Goal: Communication & Community: Answer question/provide support

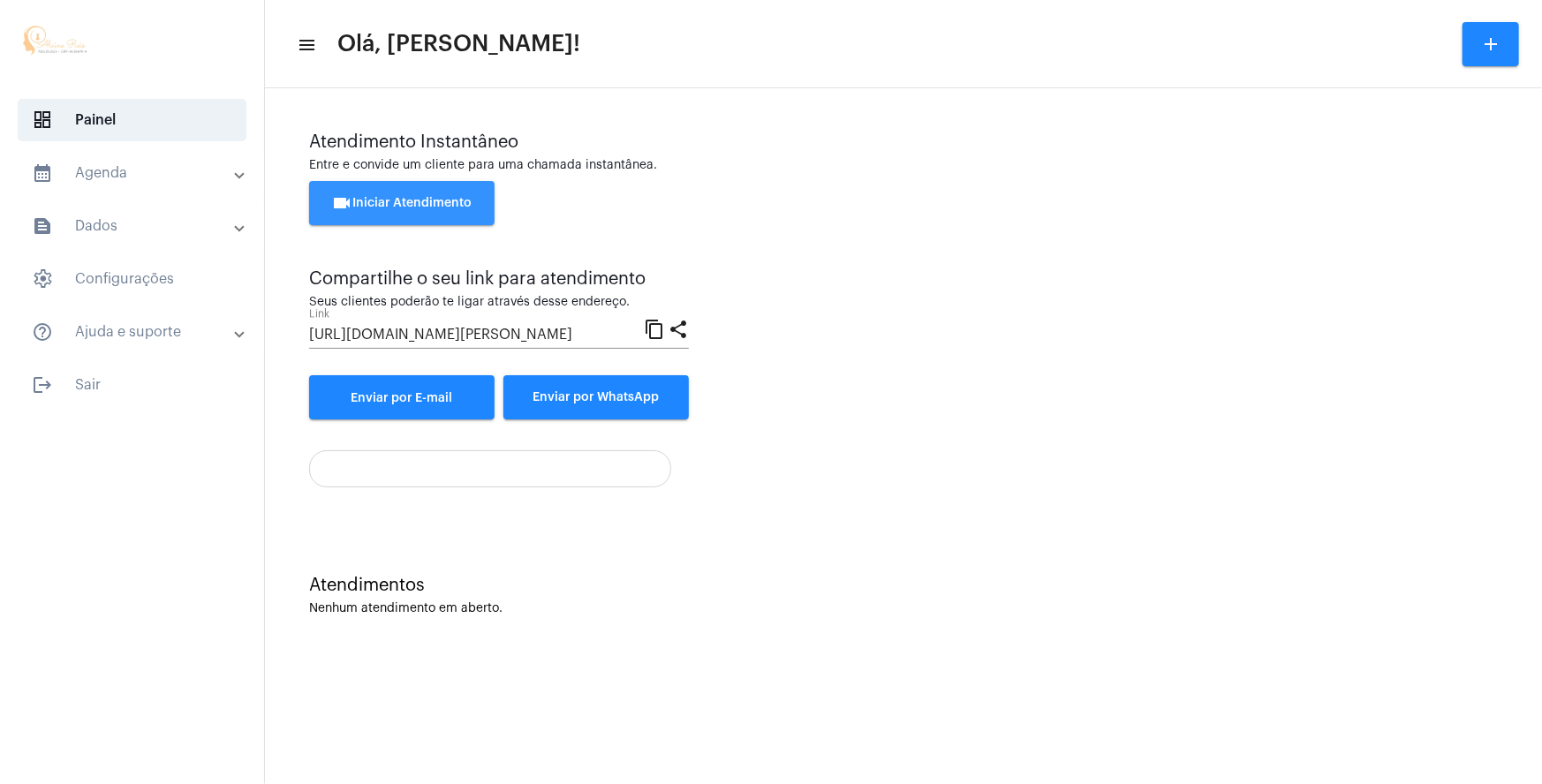
click at [366, 202] on span "videocam Iniciar Atendimento" at bounding box center [402, 203] width 140 height 13
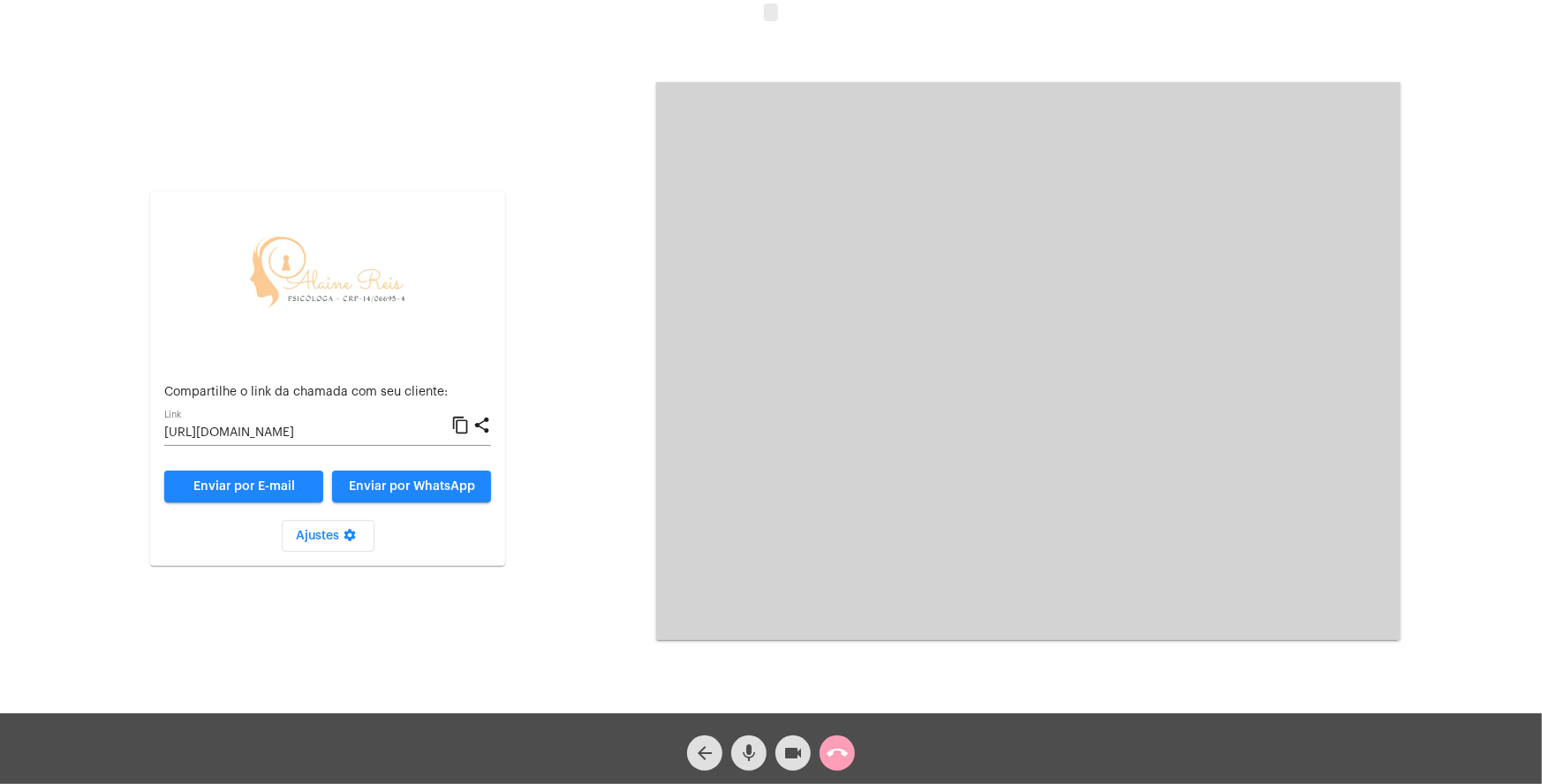
click at [842, 755] on mat-icon "call_end" at bounding box center [837, 752] width 21 height 21
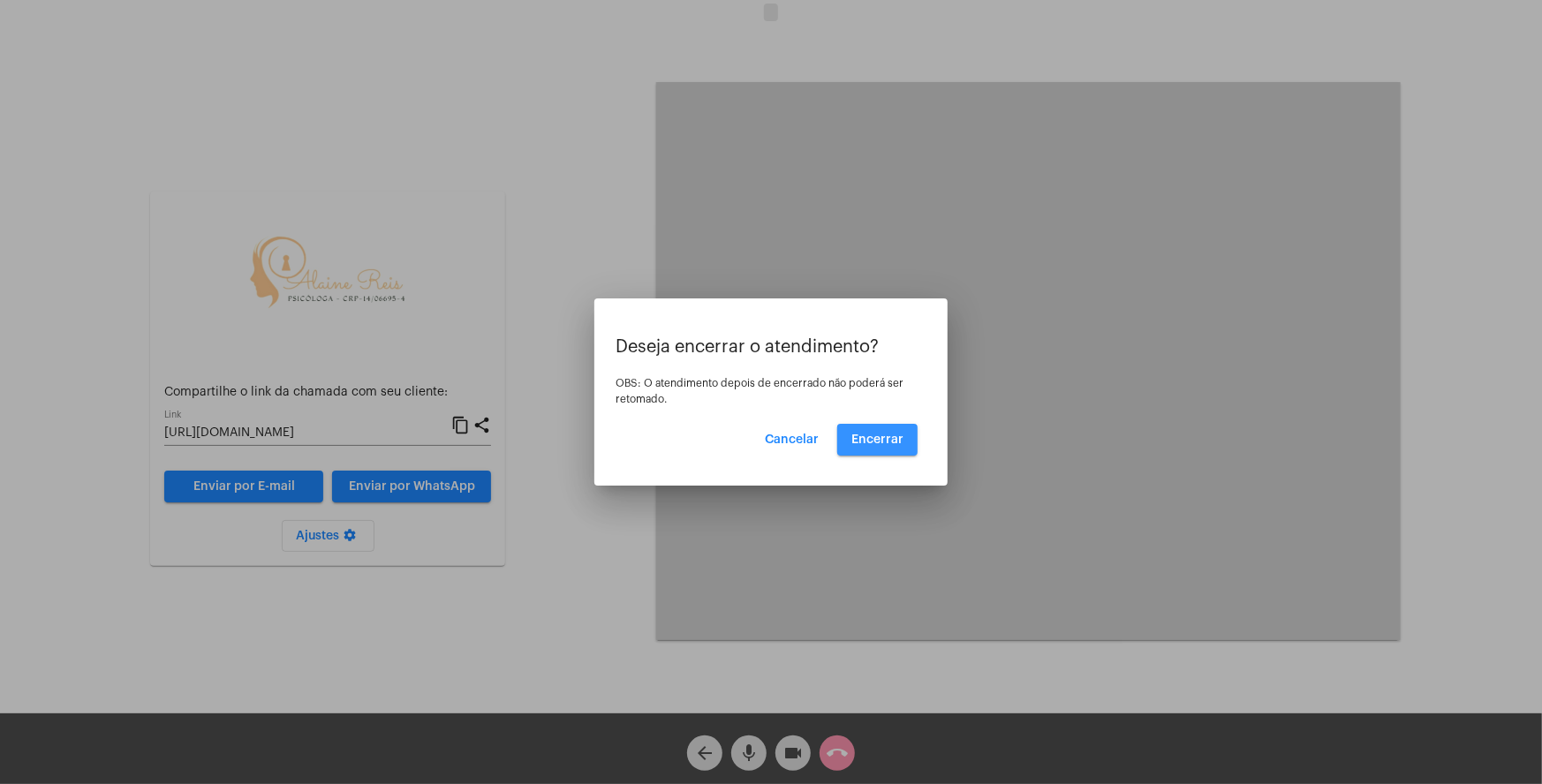
click at [862, 445] on button "Encerrar" at bounding box center [877, 439] width 80 height 32
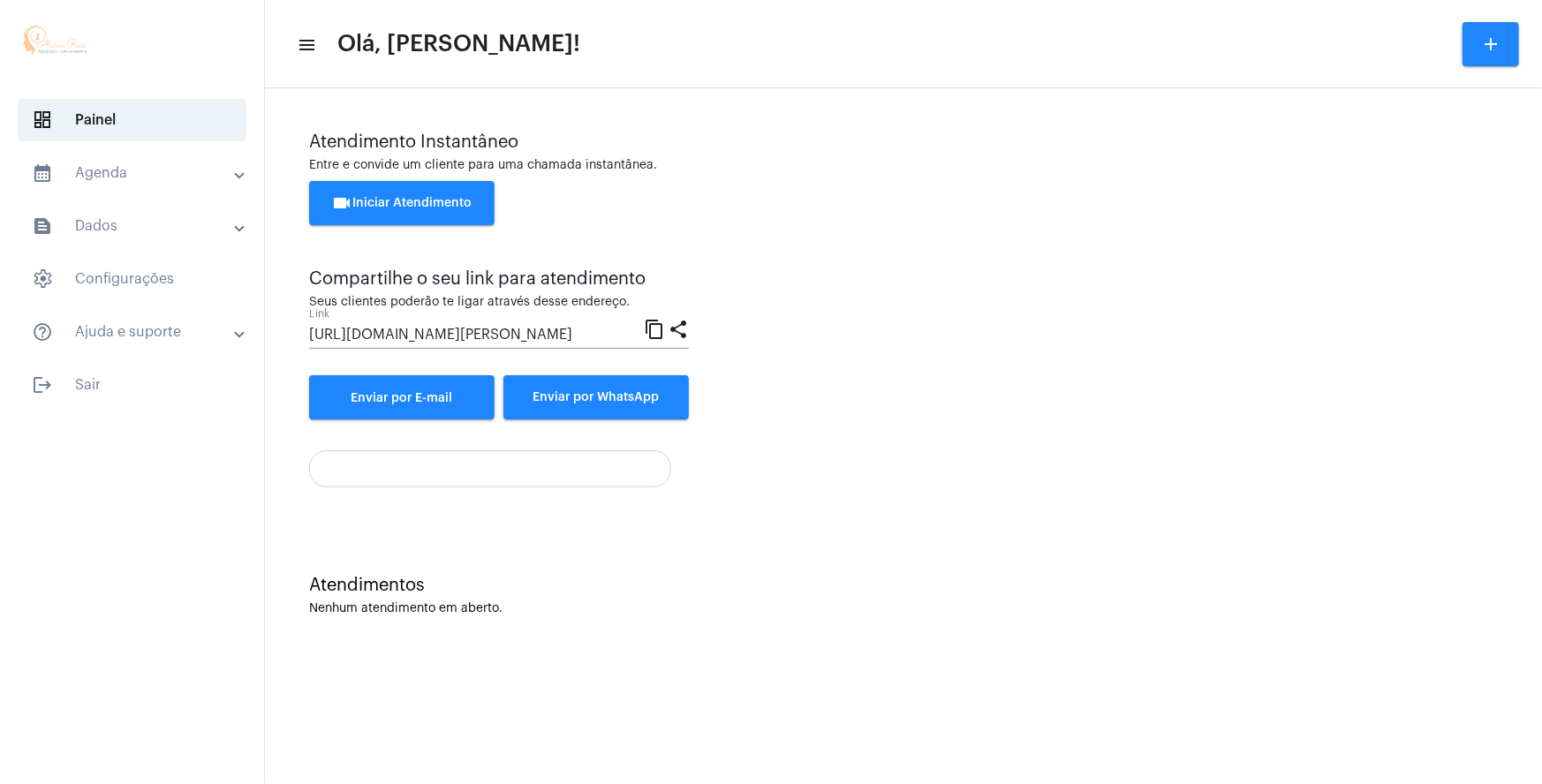
click at [406, 173] on div "Atendimento Instantâneo Entre e convide um cliente para uma chamada instantânea…" at bounding box center [903, 187] width 1188 height 110
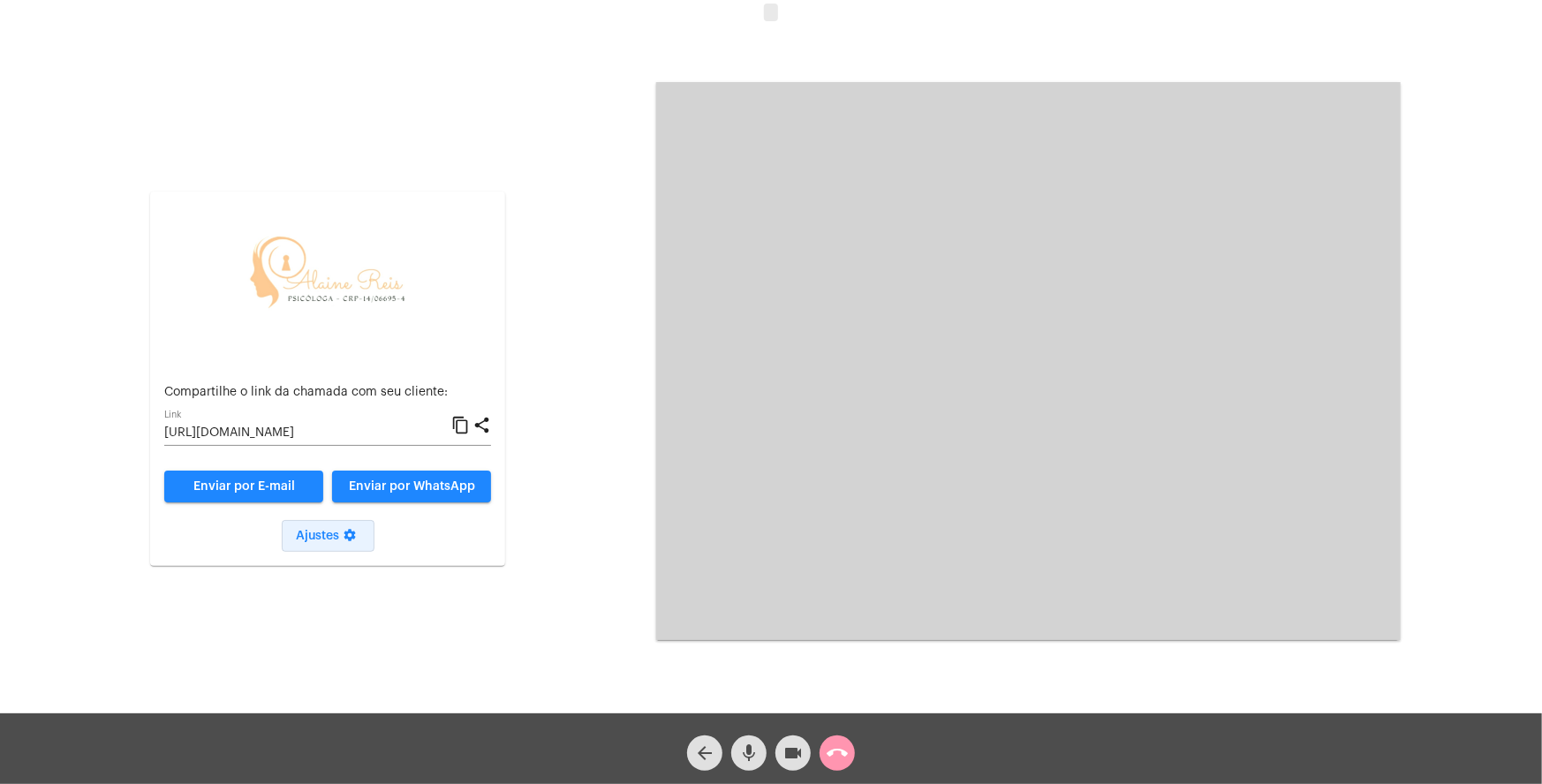
click at [354, 534] on mat-icon "settings" at bounding box center [349, 538] width 21 height 21
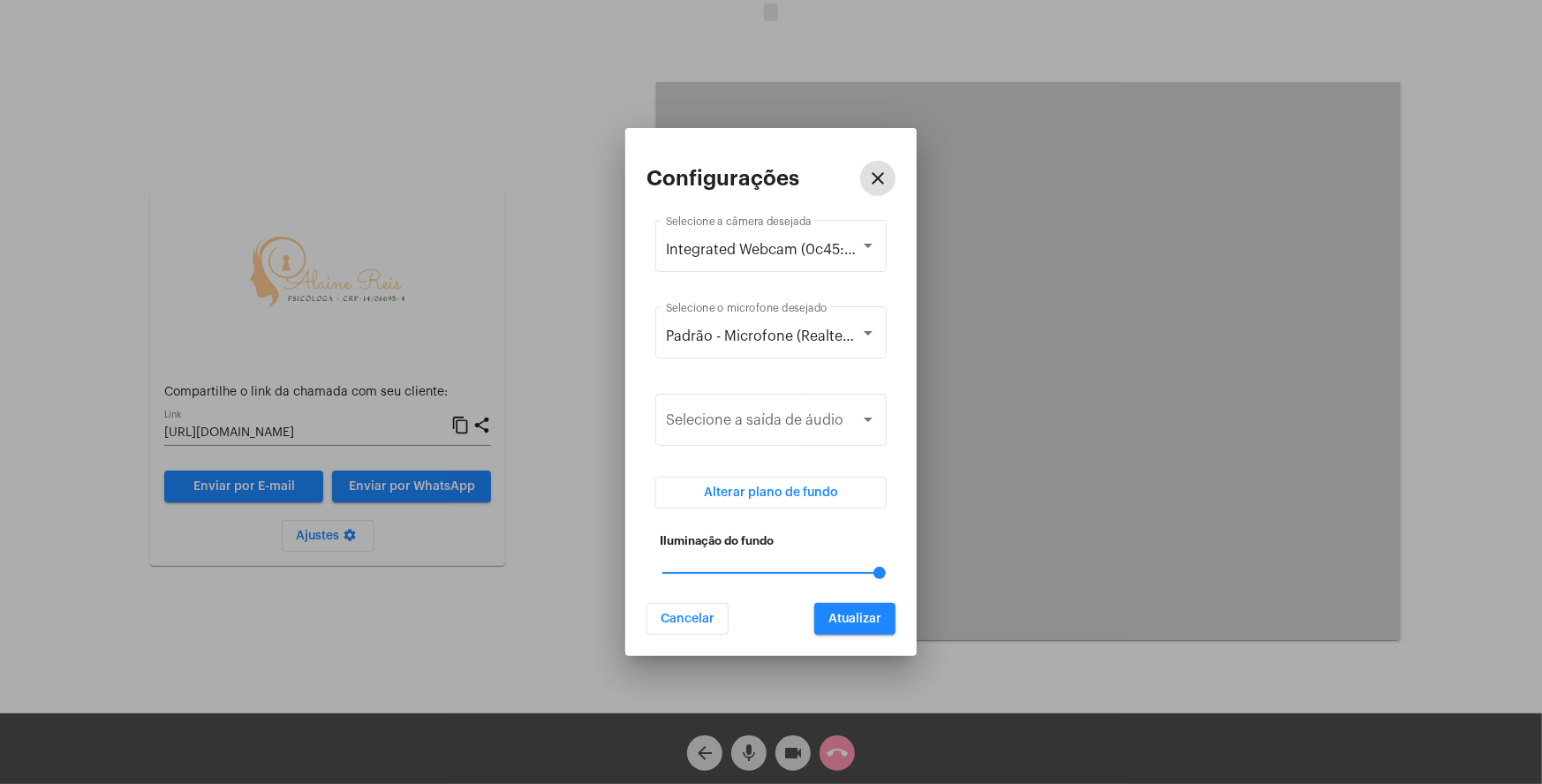
click at [827, 610] on button "Atualizar" at bounding box center [855, 619] width 81 height 32
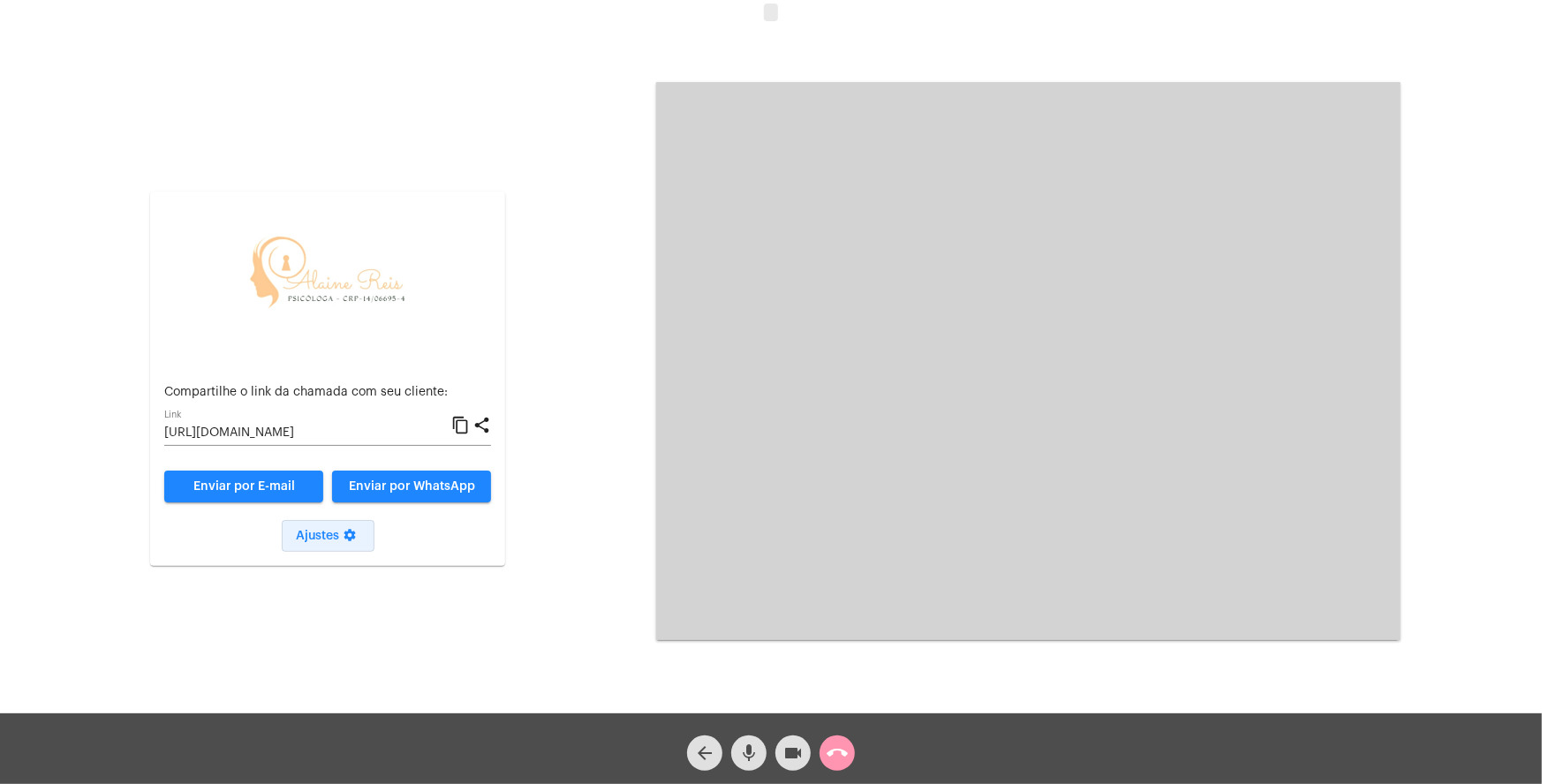
click at [356, 537] on mat-icon "settings" at bounding box center [349, 538] width 21 height 21
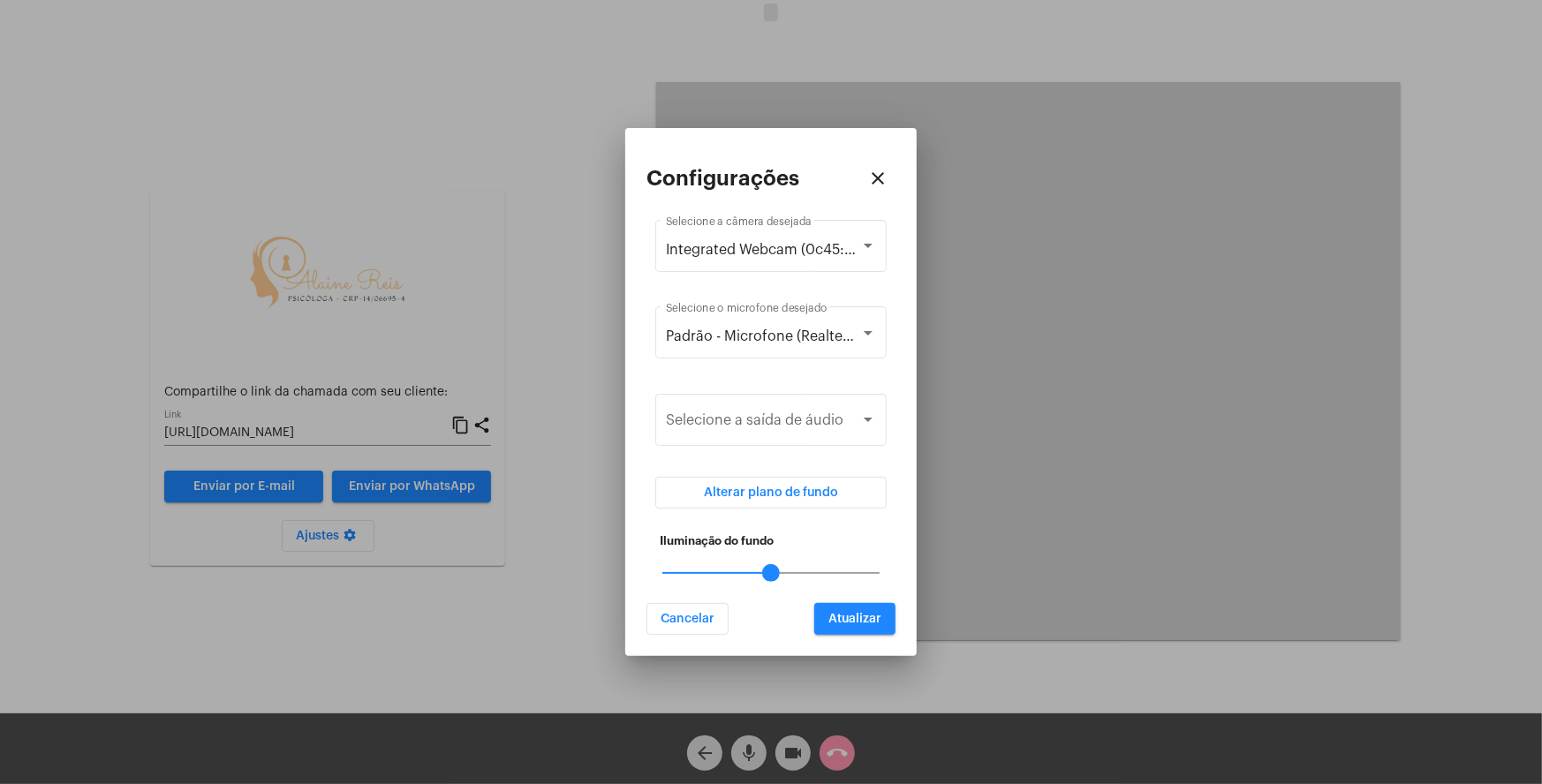
drag, startPoint x: 874, startPoint y: 573, endPoint x: 796, endPoint y: 576, distance: 78.1
click at [796, 576] on mat-slider "50" at bounding box center [771, 572] width 232 height 43
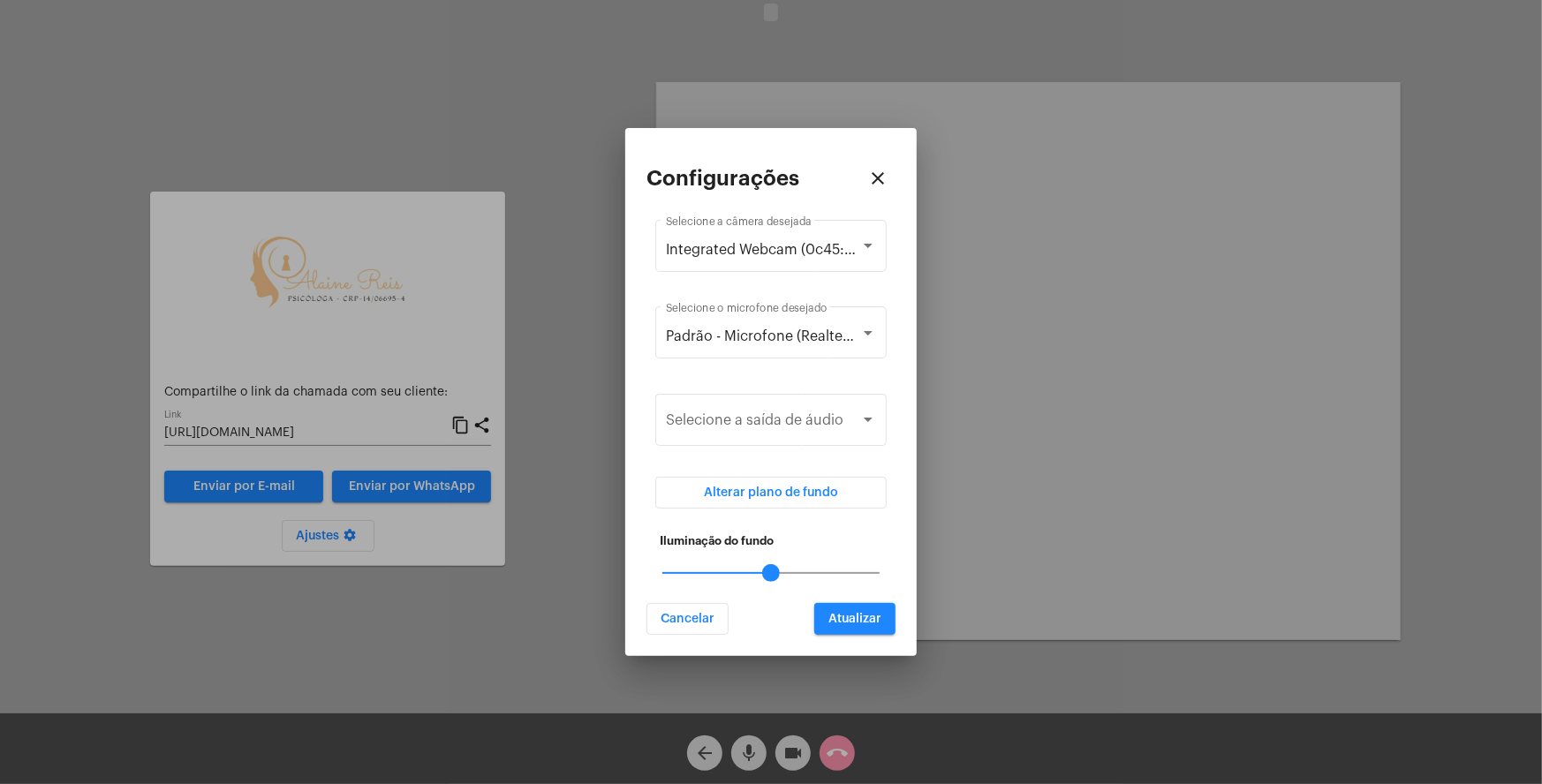
drag, startPoint x: 776, startPoint y: 573, endPoint x: 798, endPoint y: 574, distance: 22.0
click at [798, 574] on mat-slider "50" at bounding box center [771, 572] width 232 height 43
click at [856, 609] on button "Atualizar" at bounding box center [855, 619] width 81 height 32
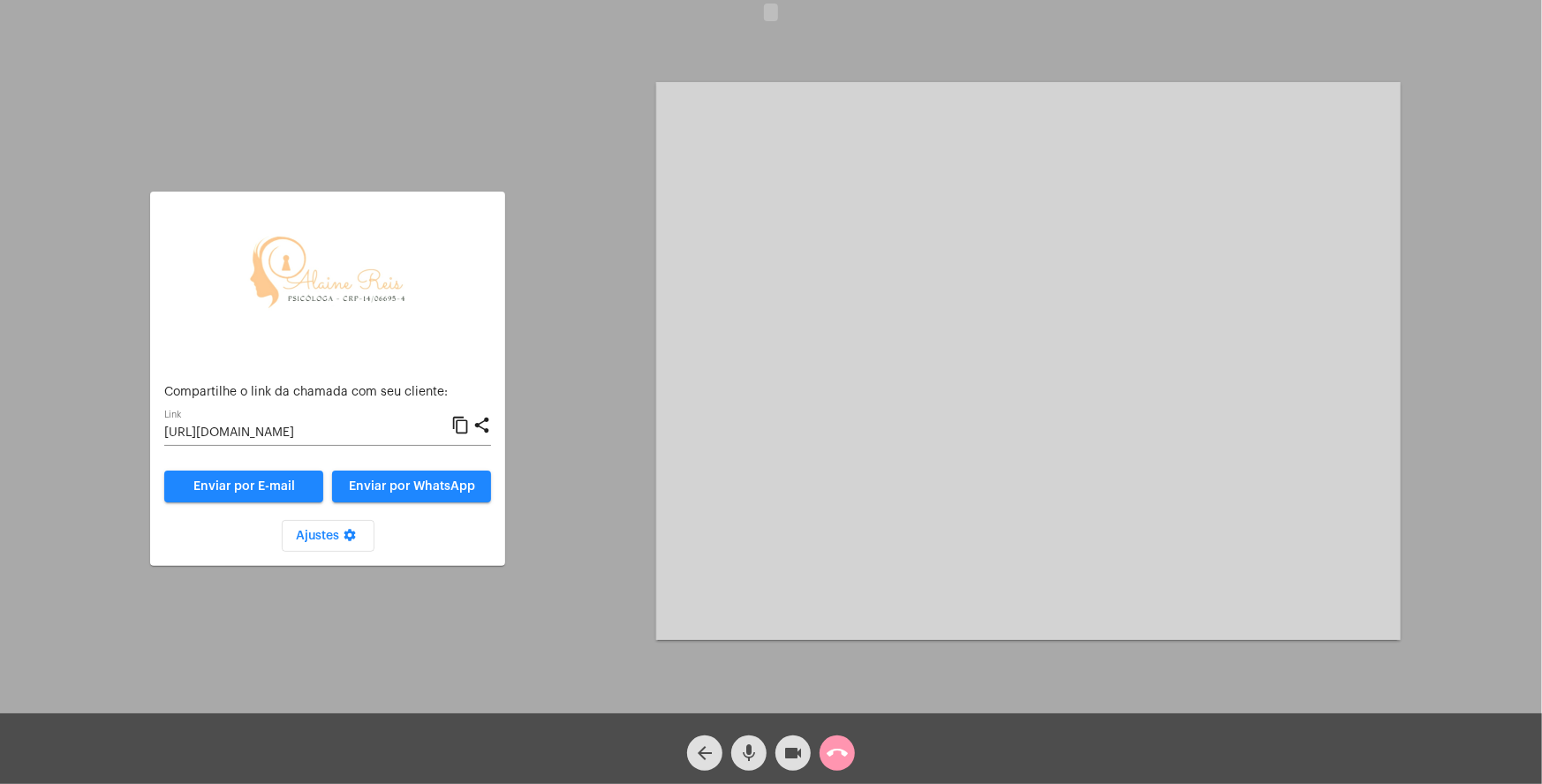
click at [356, 542] on mat-icon "settings" at bounding box center [349, 538] width 21 height 21
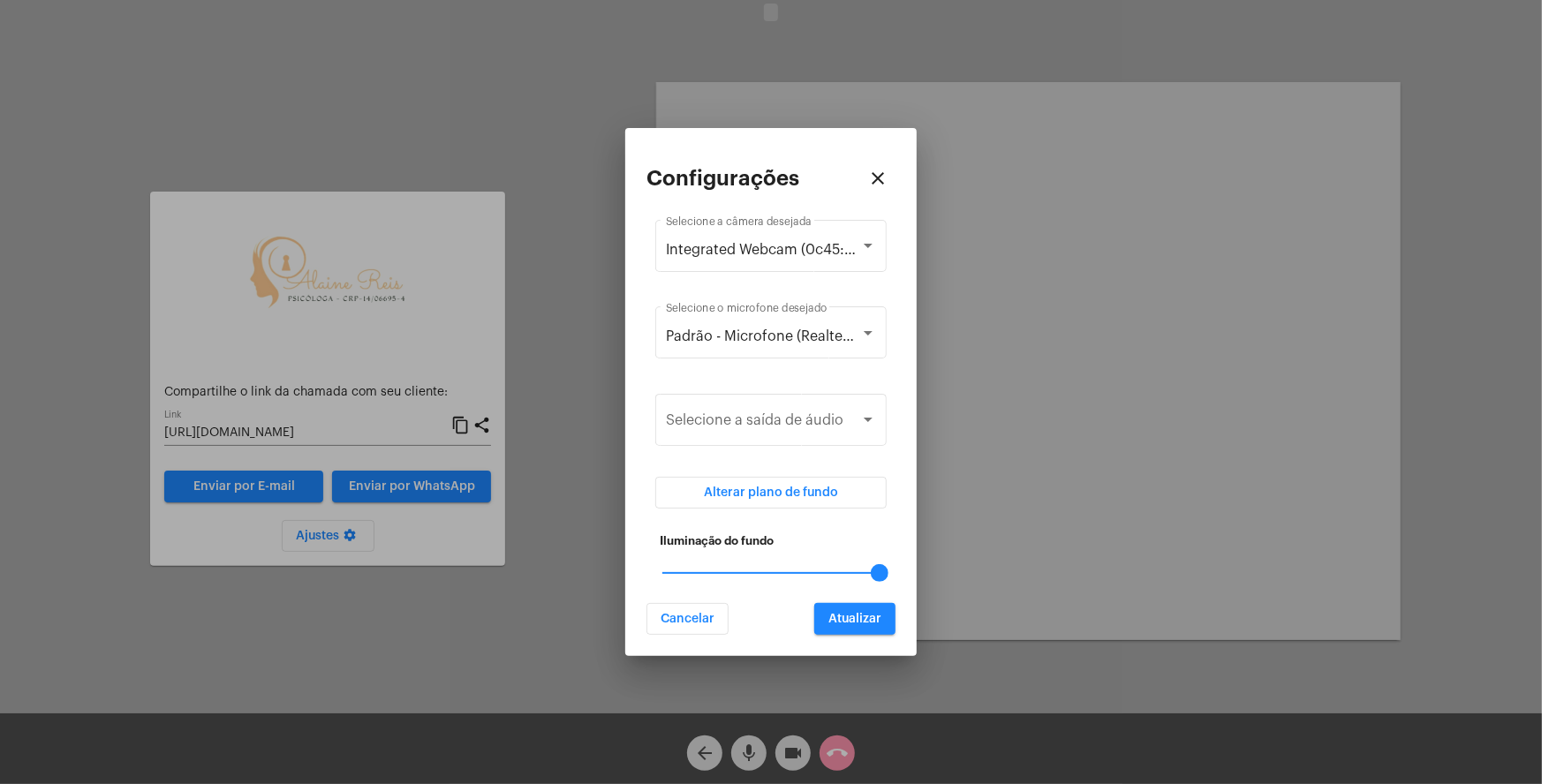
drag, startPoint x: 768, startPoint y: 570, endPoint x: 885, endPoint y: 576, distance: 117.2
click at [885, 576] on div at bounding box center [880, 573] width 18 height 18
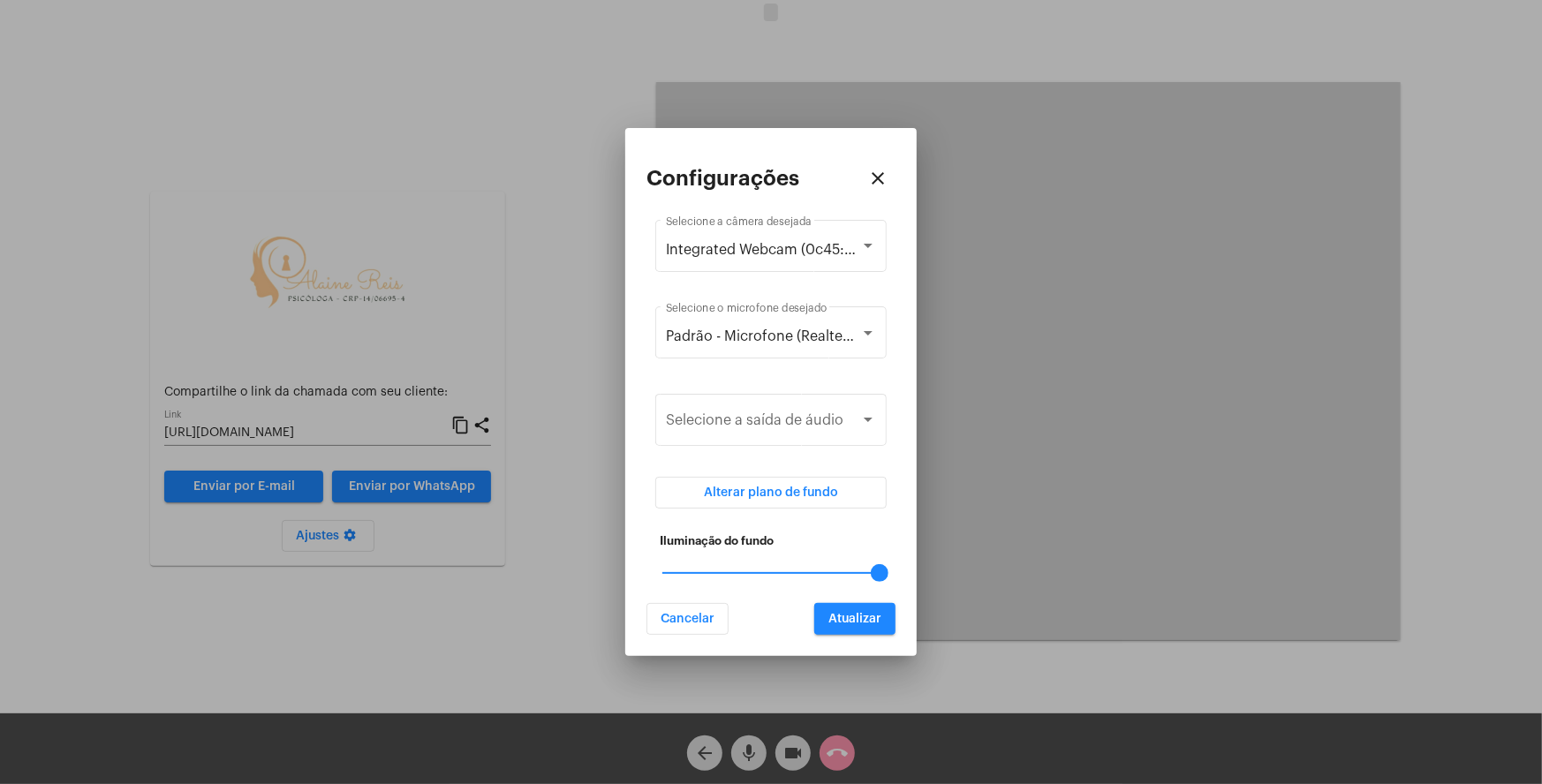
click at [868, 619] on span "Atualizar" at bounding box center [855, 619] width 53 height 13
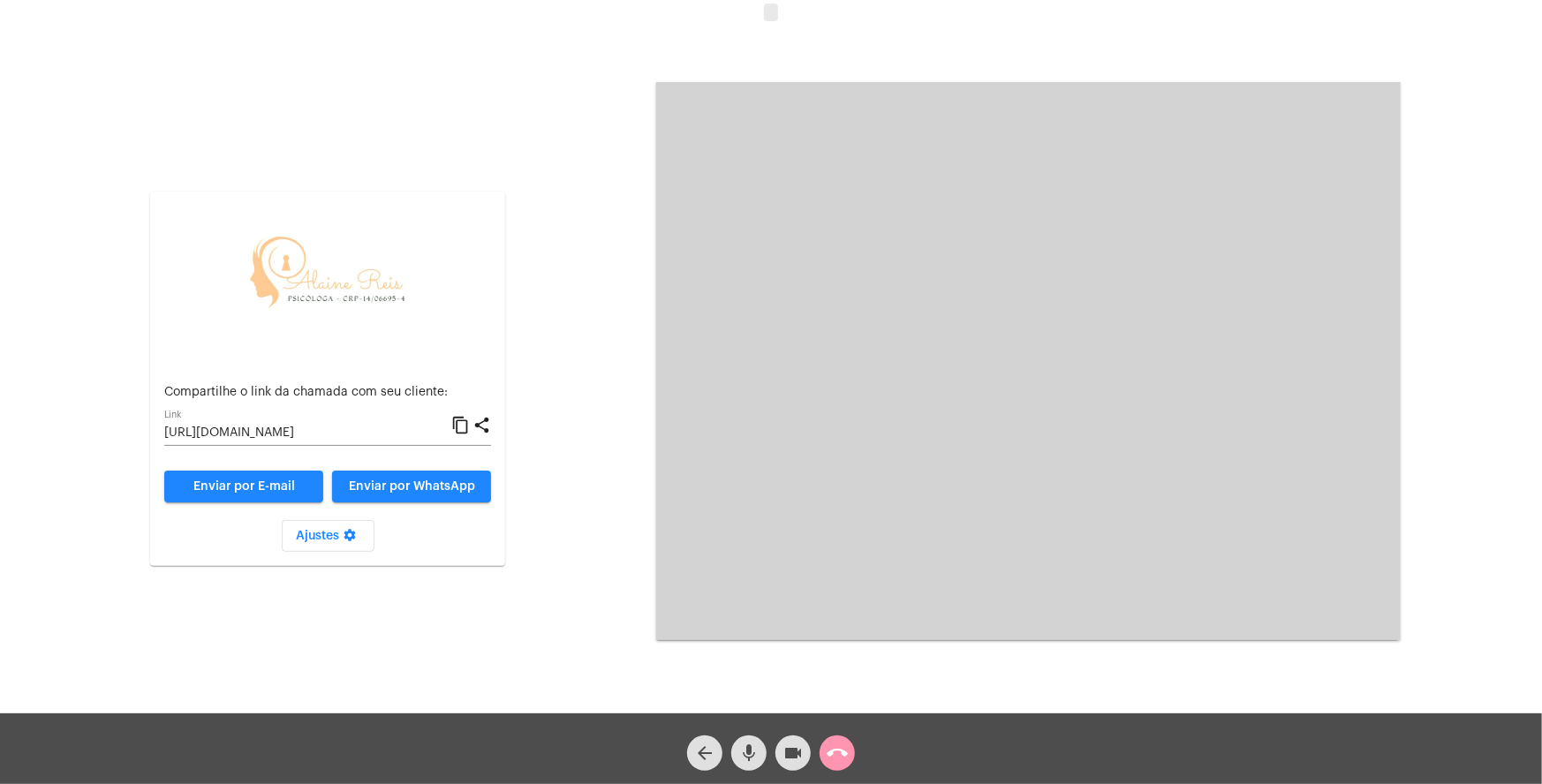
click at [361, 534] on button "Ajustes settings" at bounding box center [327, 535] width 93 height 32
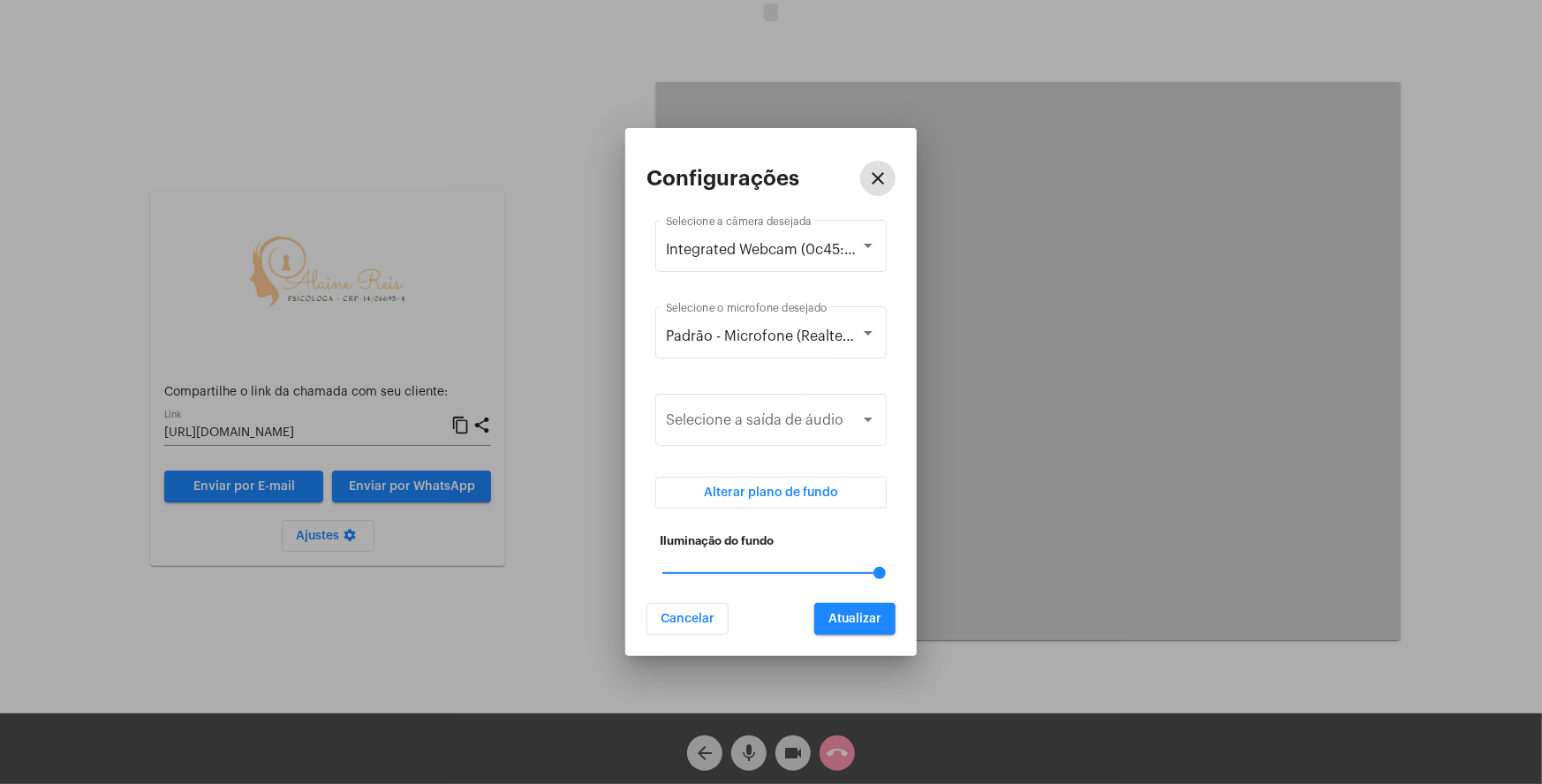
click at [794, 501] on button "Alterar plano de fundo" at bounding box center [771, 492] width 232 height 32
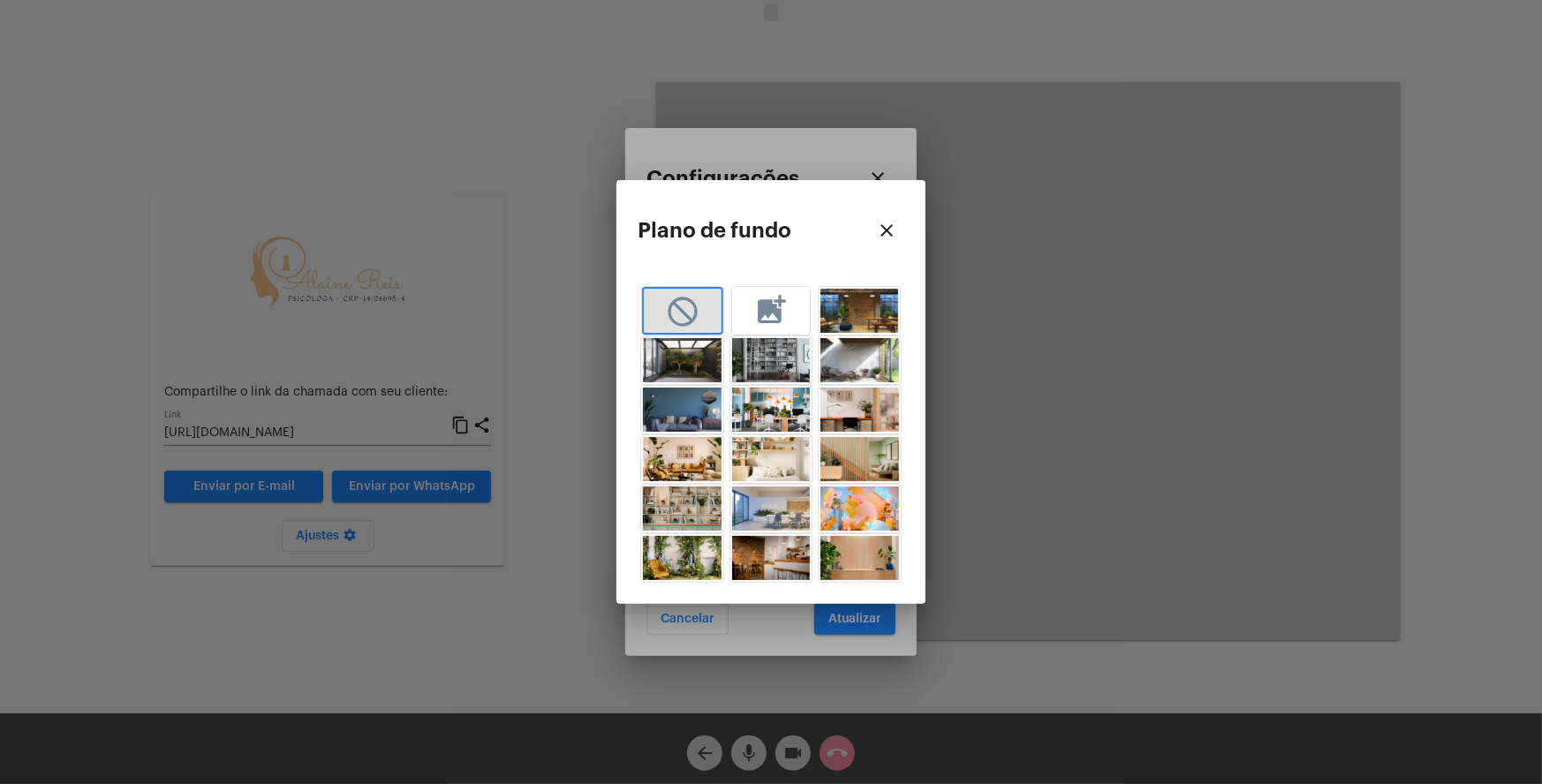
click at [697, 506] on img "button" at bounding box center [682, 508] width 79 height 44
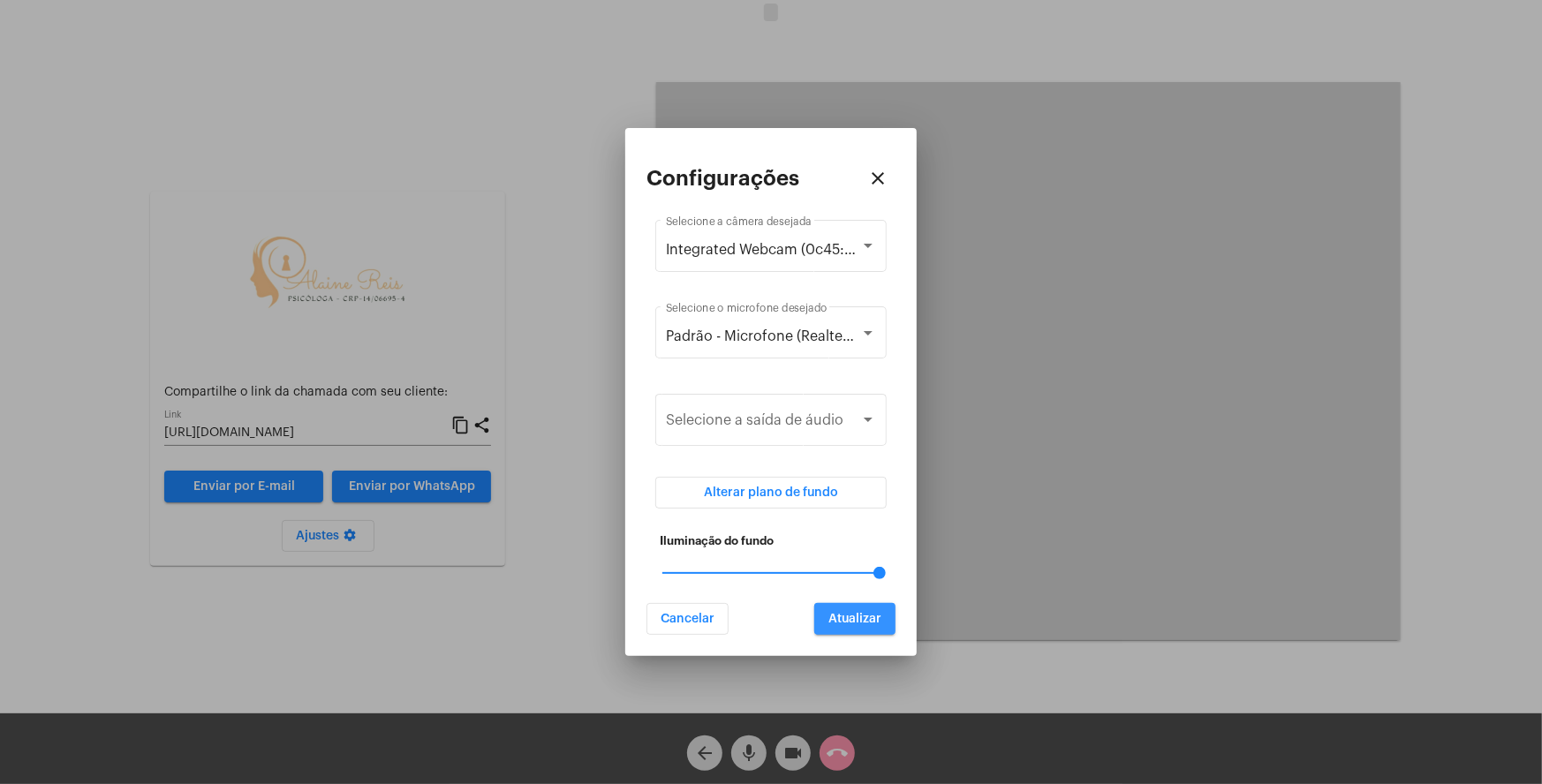
click at [856, 617] on span "Atualizar" at bounding box center [855, 619] width 53 height 13
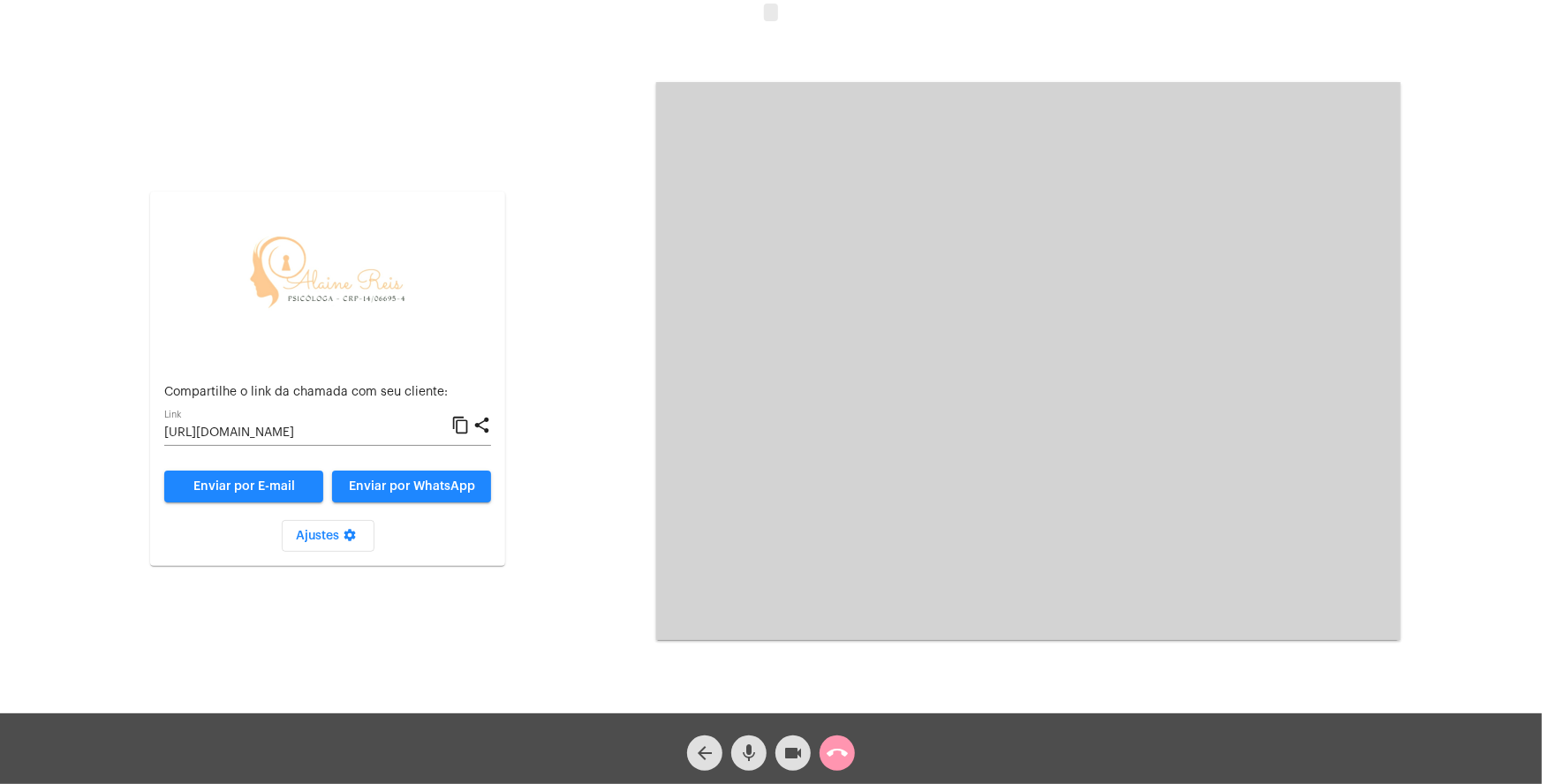
click at [355, 537] on mat-icon "settings" at bounding box center [349, 538] width 21 height 21
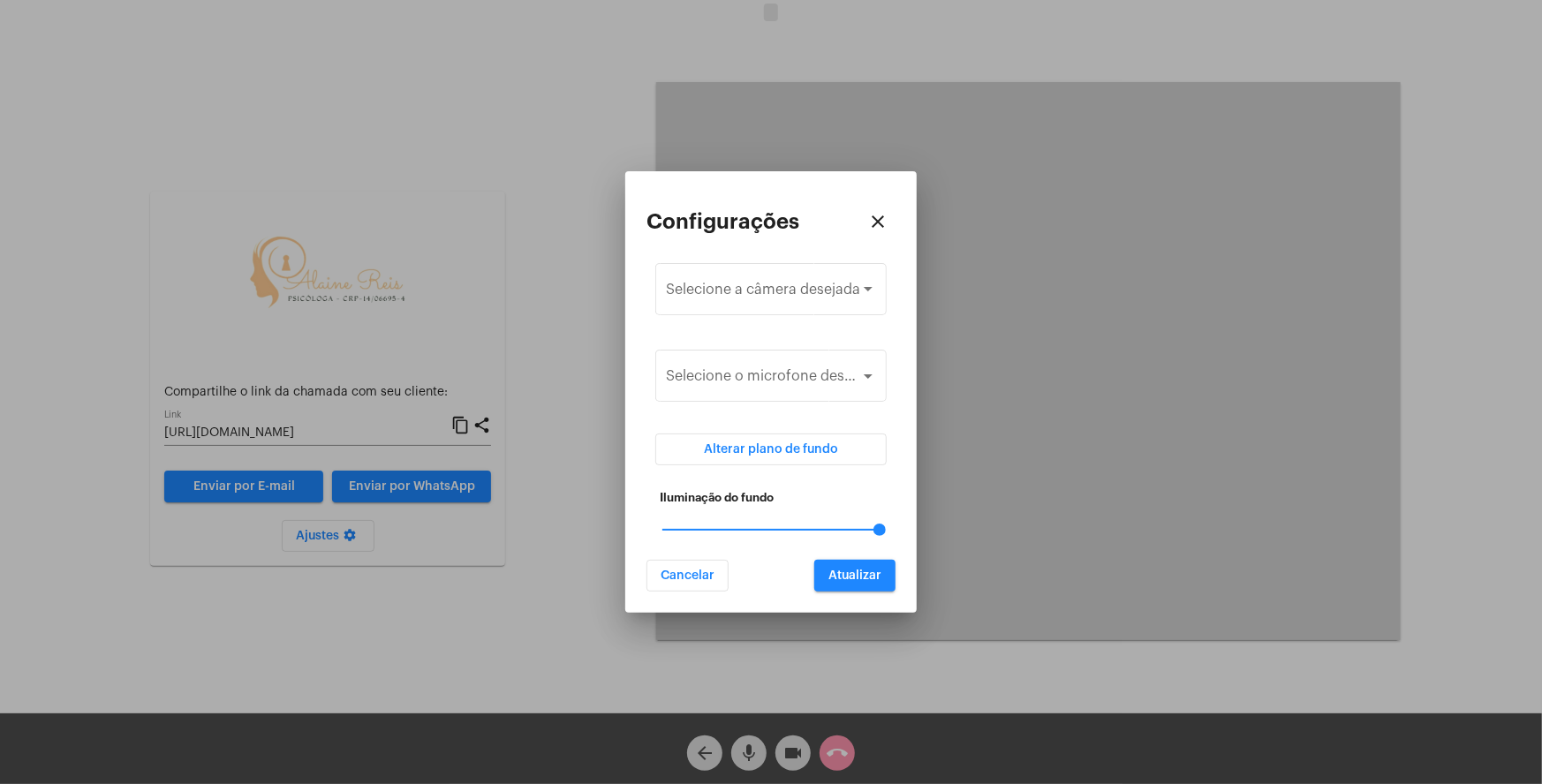
click at [761, 450] on span "Alterar plano de fundo" at bounding box center [771, 449] width 134 height 13
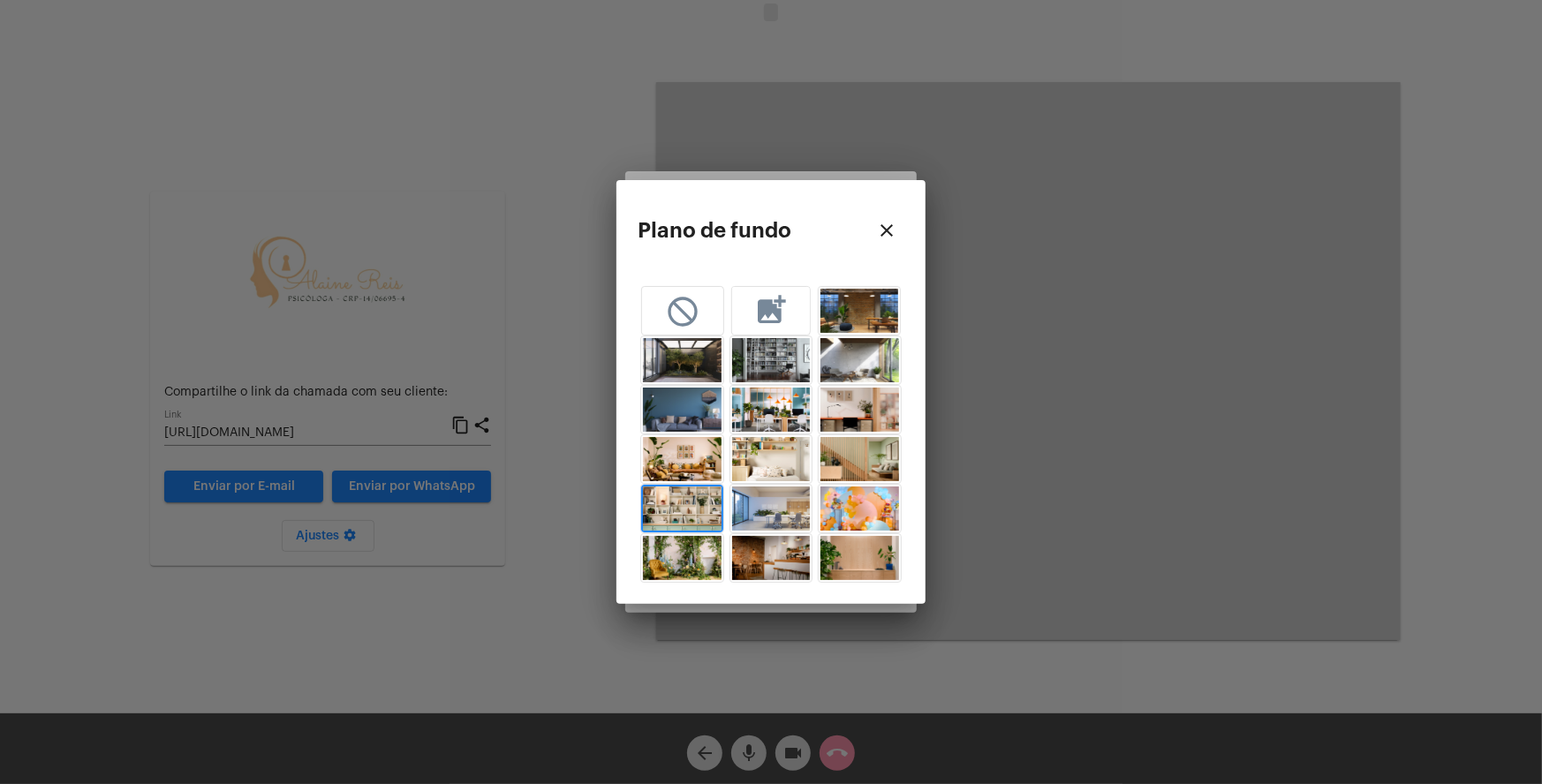
click at [885, 567] on img "button" at bounding box center [859, 558] width 79 height 44
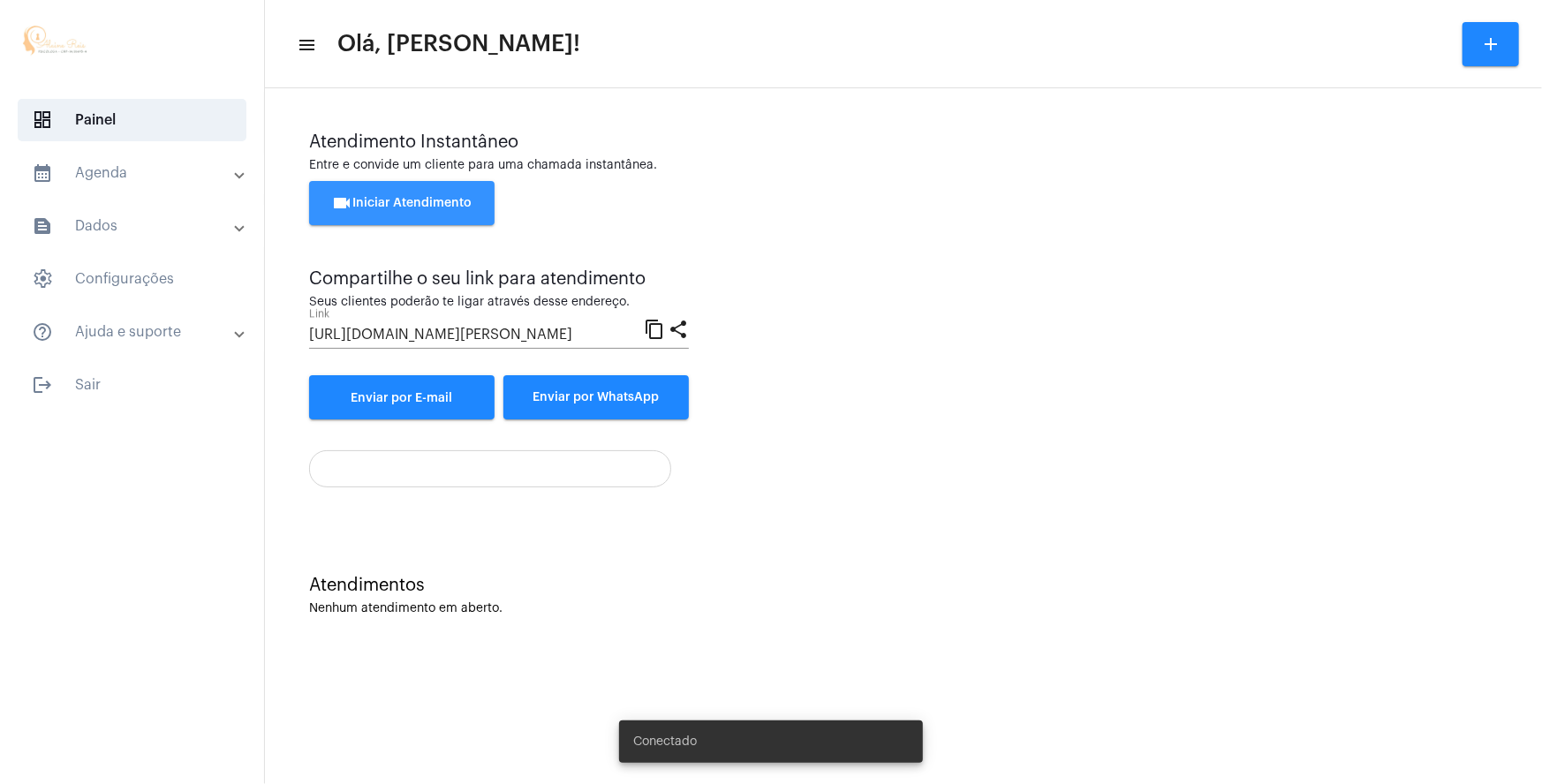
click at [441, 206] on span "videocam Iniciar Atendimento" at bounding box center [402, 203] width 140 height 13
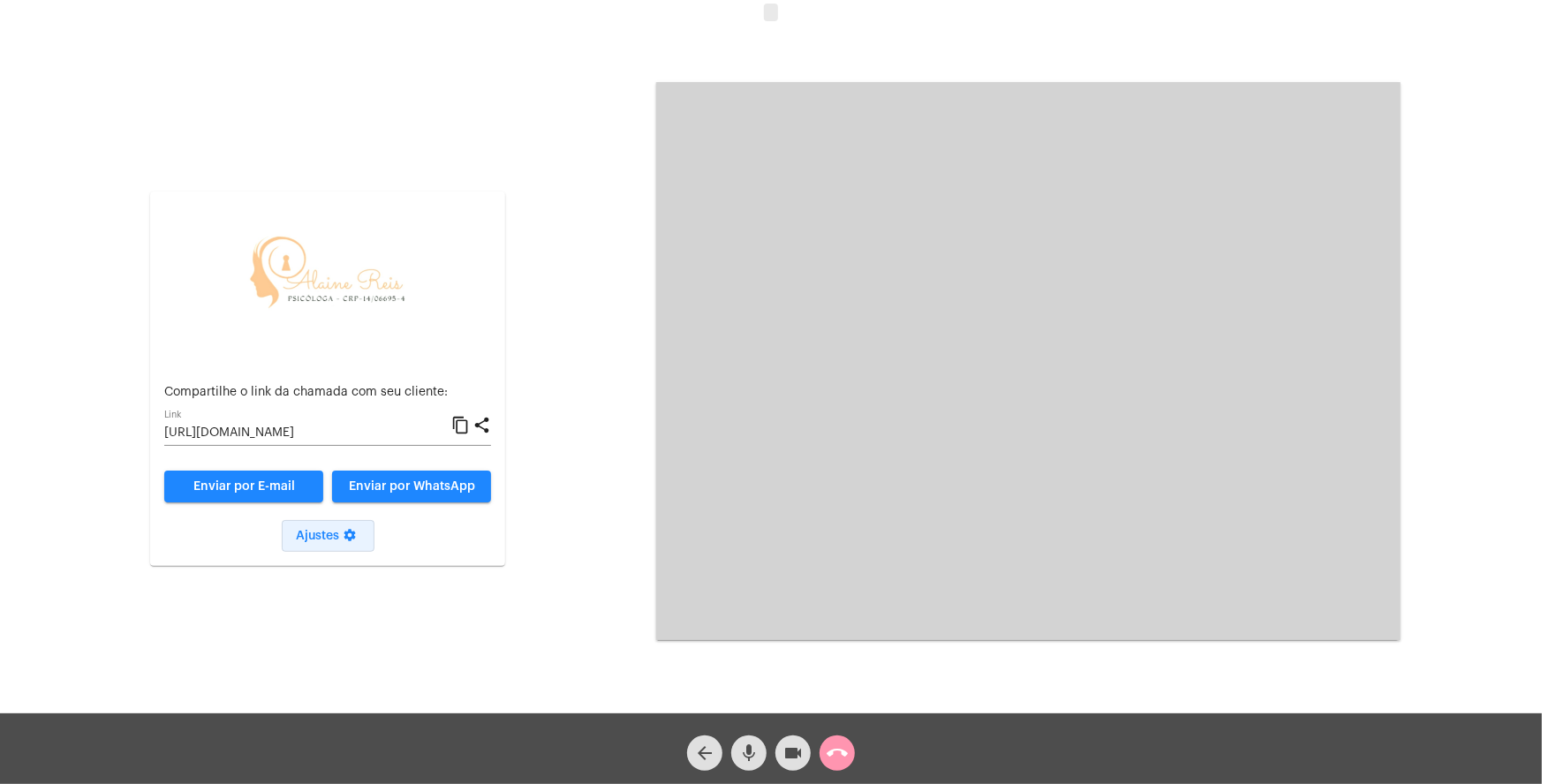
click at [353, 544] on mat-icon "settings" at bounding box center [349, 538] width 21 height 21
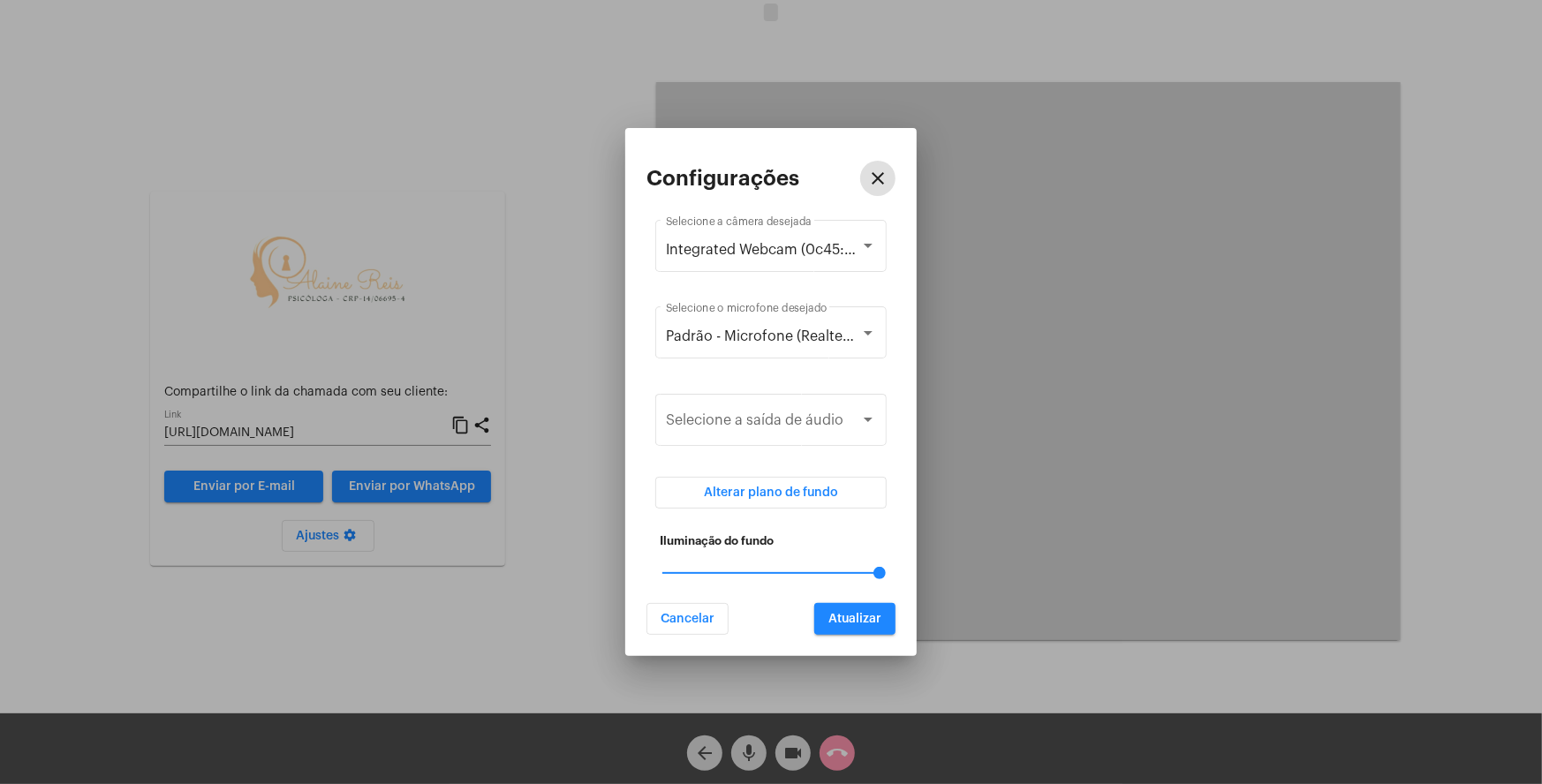
click at [871, 621] on span "Atualizar" at bounding box center [855, 619] width 53 height 13
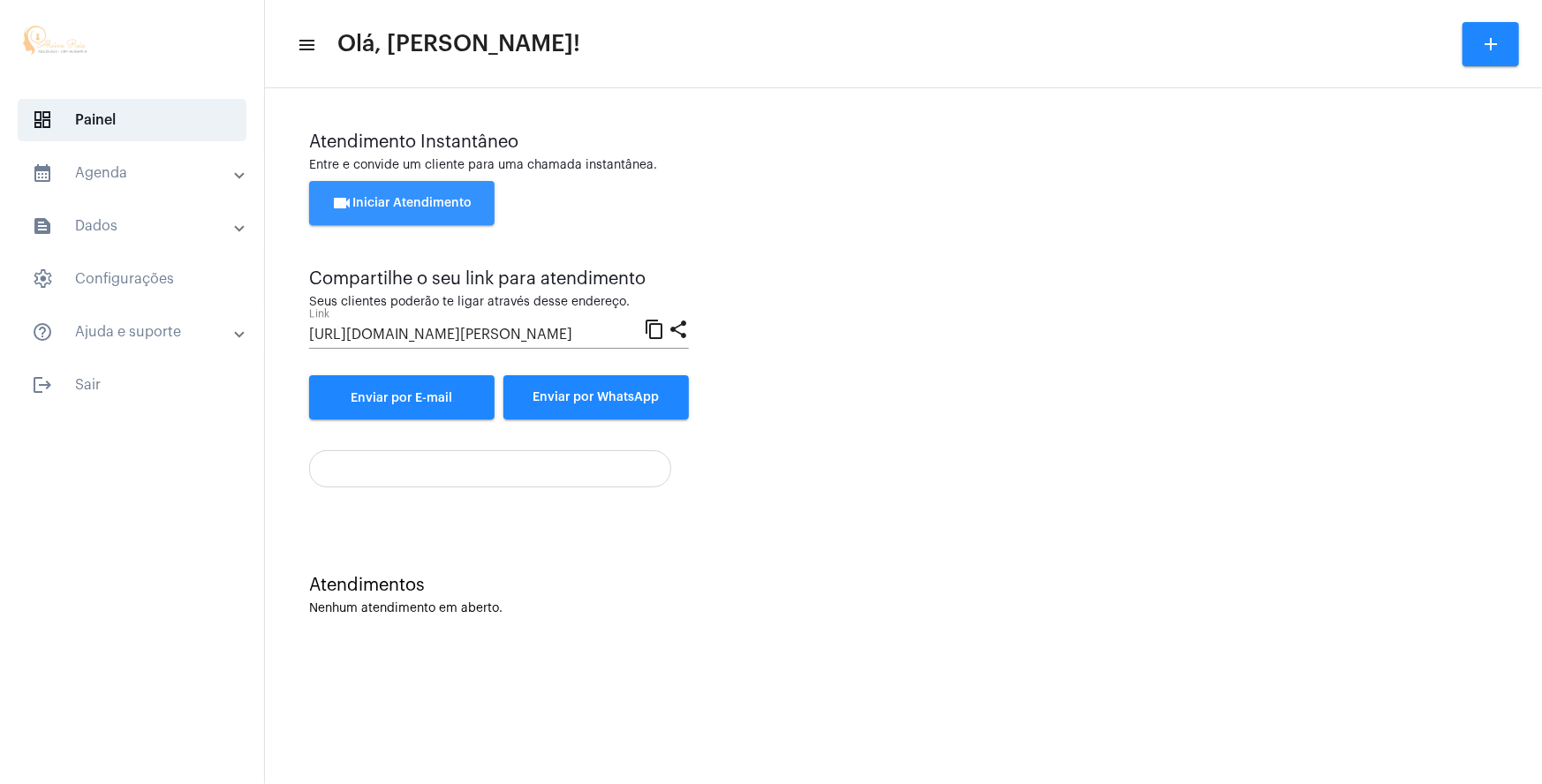
click at [383, 211] on button "videocam Iniciar Atendimento" at bounding box center [402, 203] width 185 height 44
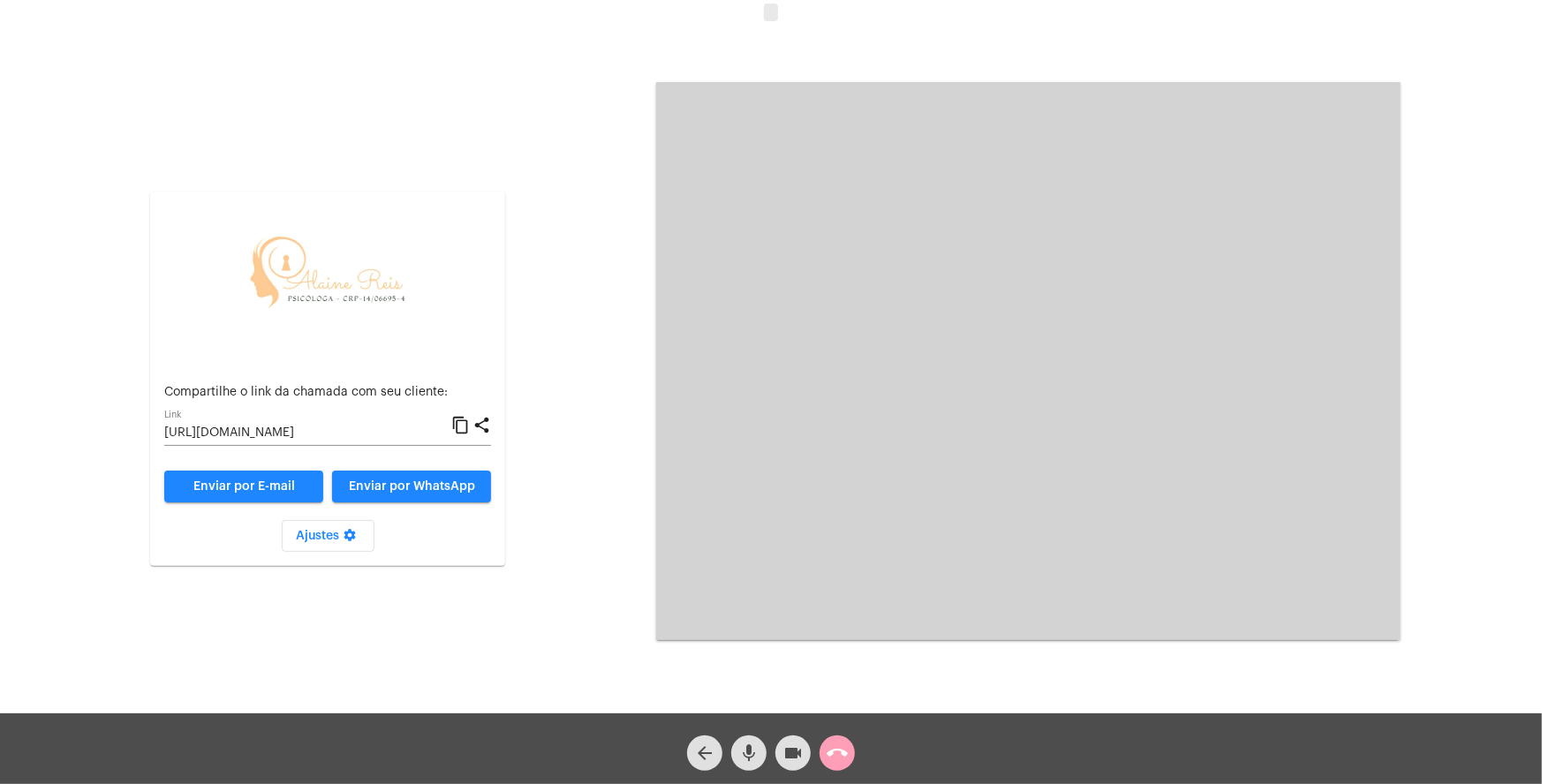
click at [829, 750] on mat-icon "call_end" at bounding box center [837, 752] width 21 height 21
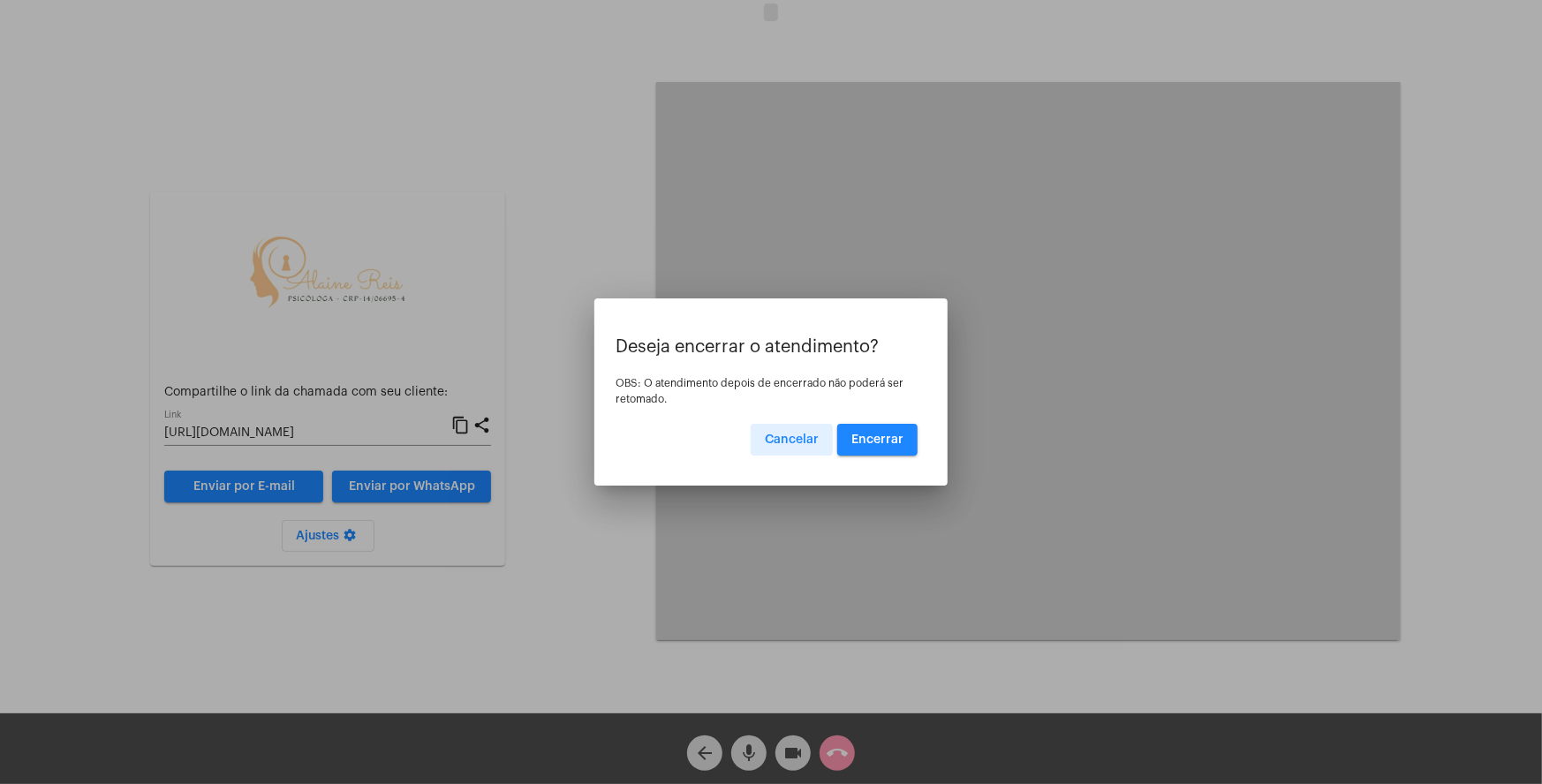
click at [897, 447] on button "Encerrar" at bounding box center [877, 439] width 80 height 32
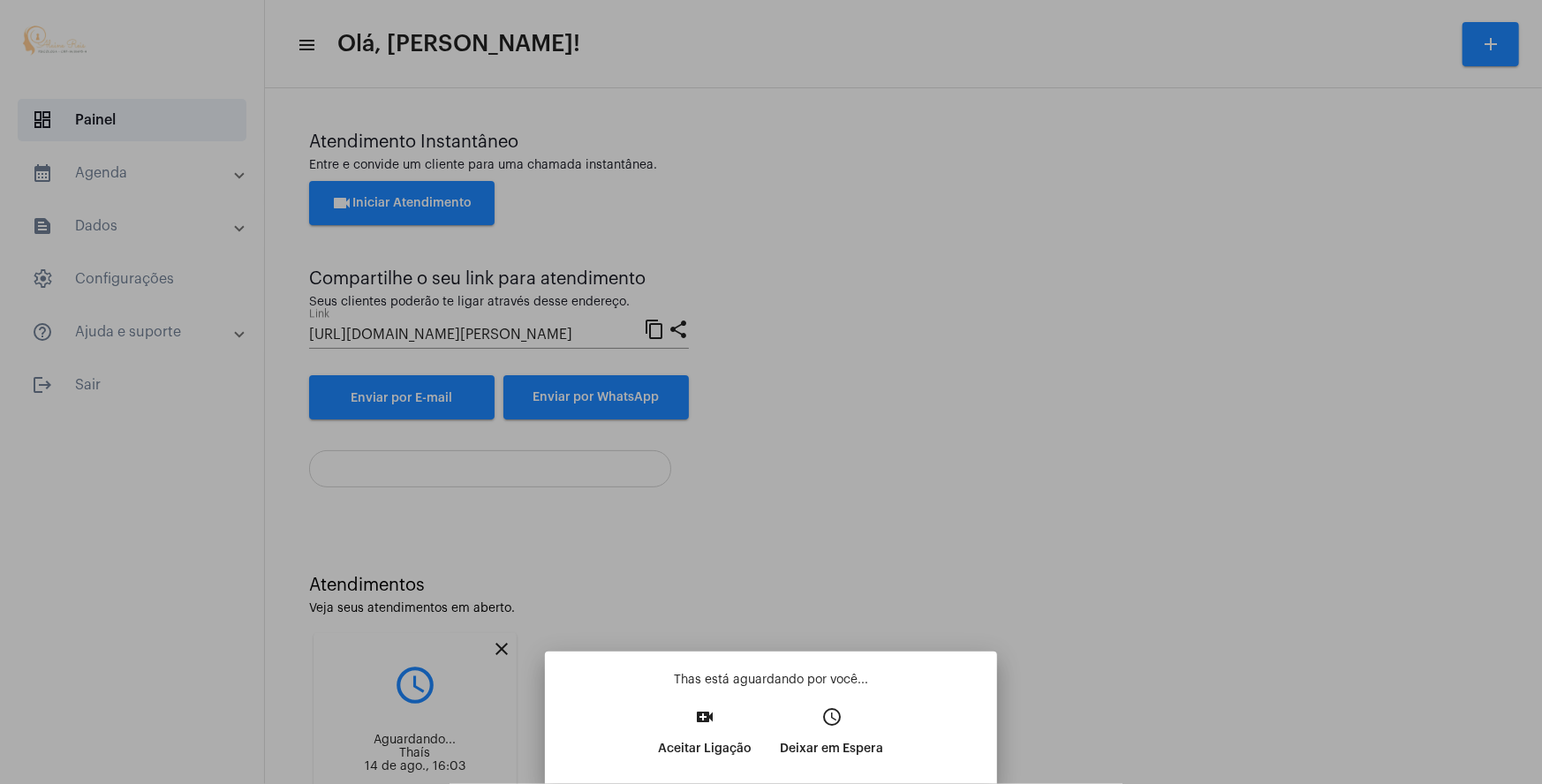
drag, startPoint x: 1229, startPoint y: 234, endPoint x: 1228, endPoint y: 244, distance: 10.0
click at [1230, 235] on div at bounding box center [771, 392] width 1542 height 784
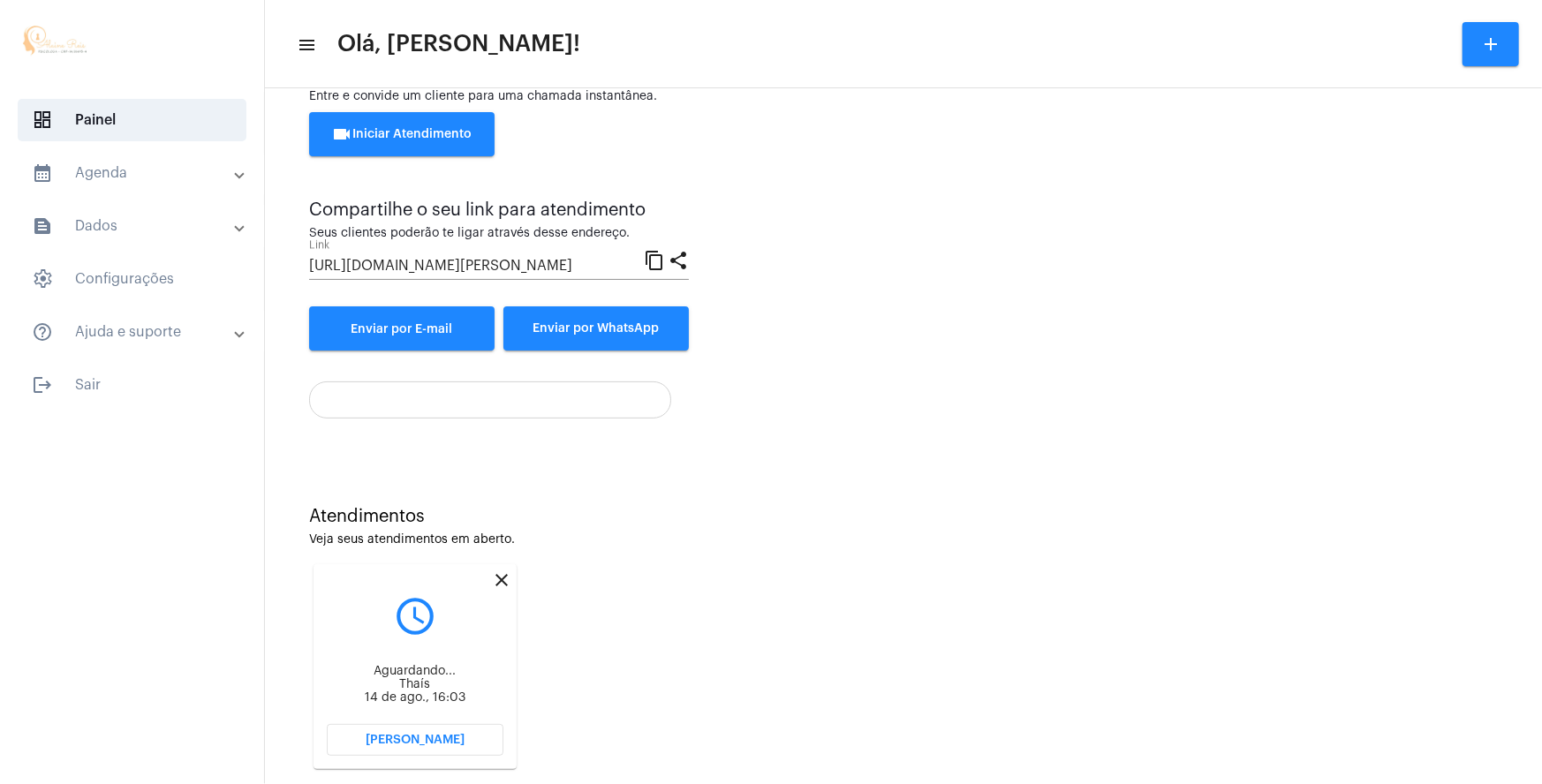
scroll to position [105, 0]
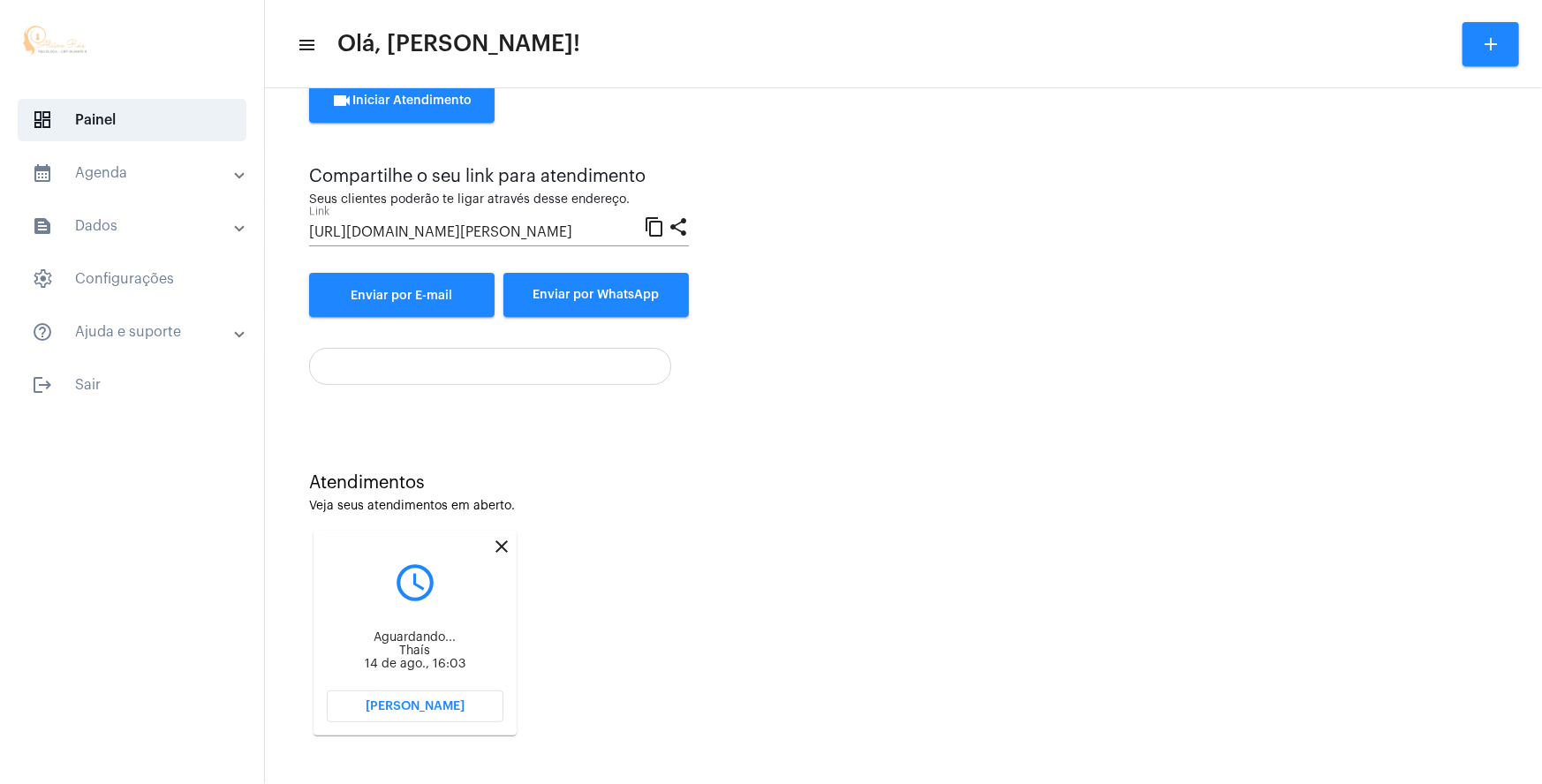
click at [406, 705] on span "Abrir Chamada" at bounding box center [414, 706] width 99 height 13
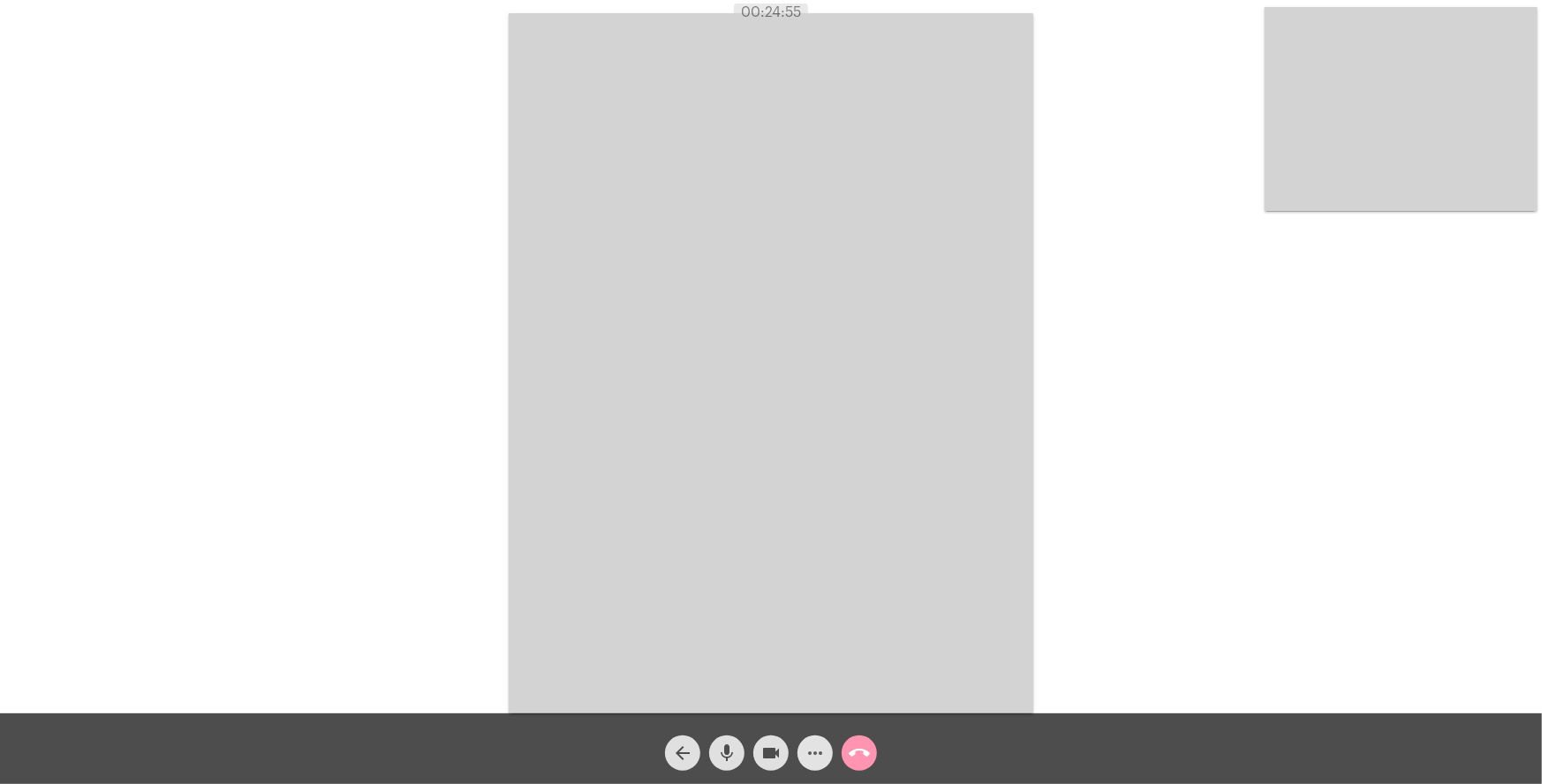
click at [819, 755] on mat-icon "more_horiz" at bounding box center [815, 752] width 21 height 21
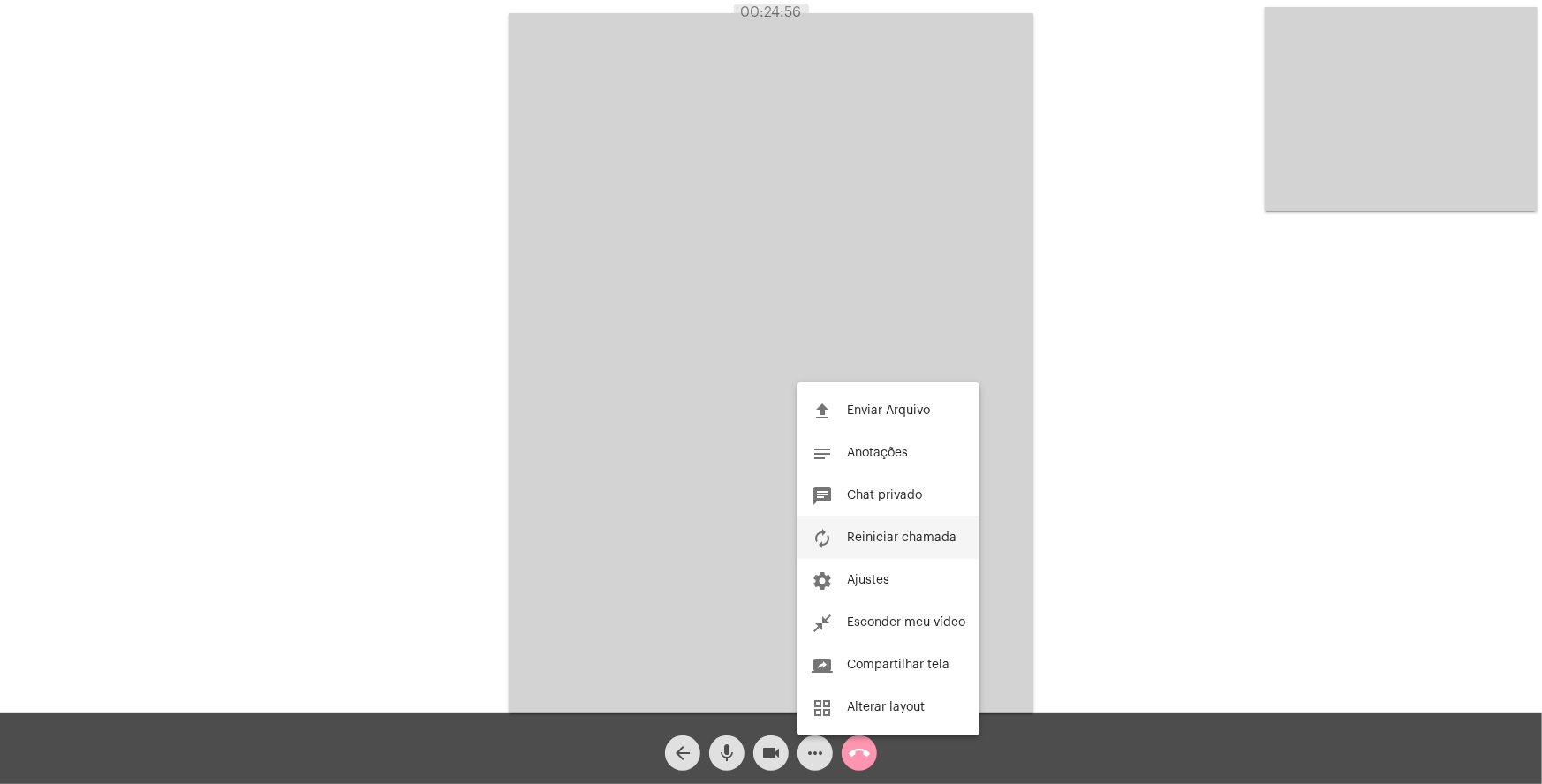
click at [919, 543] on span "Reiniciar chamada" at bounding box center [901, 538] width 109 height 13
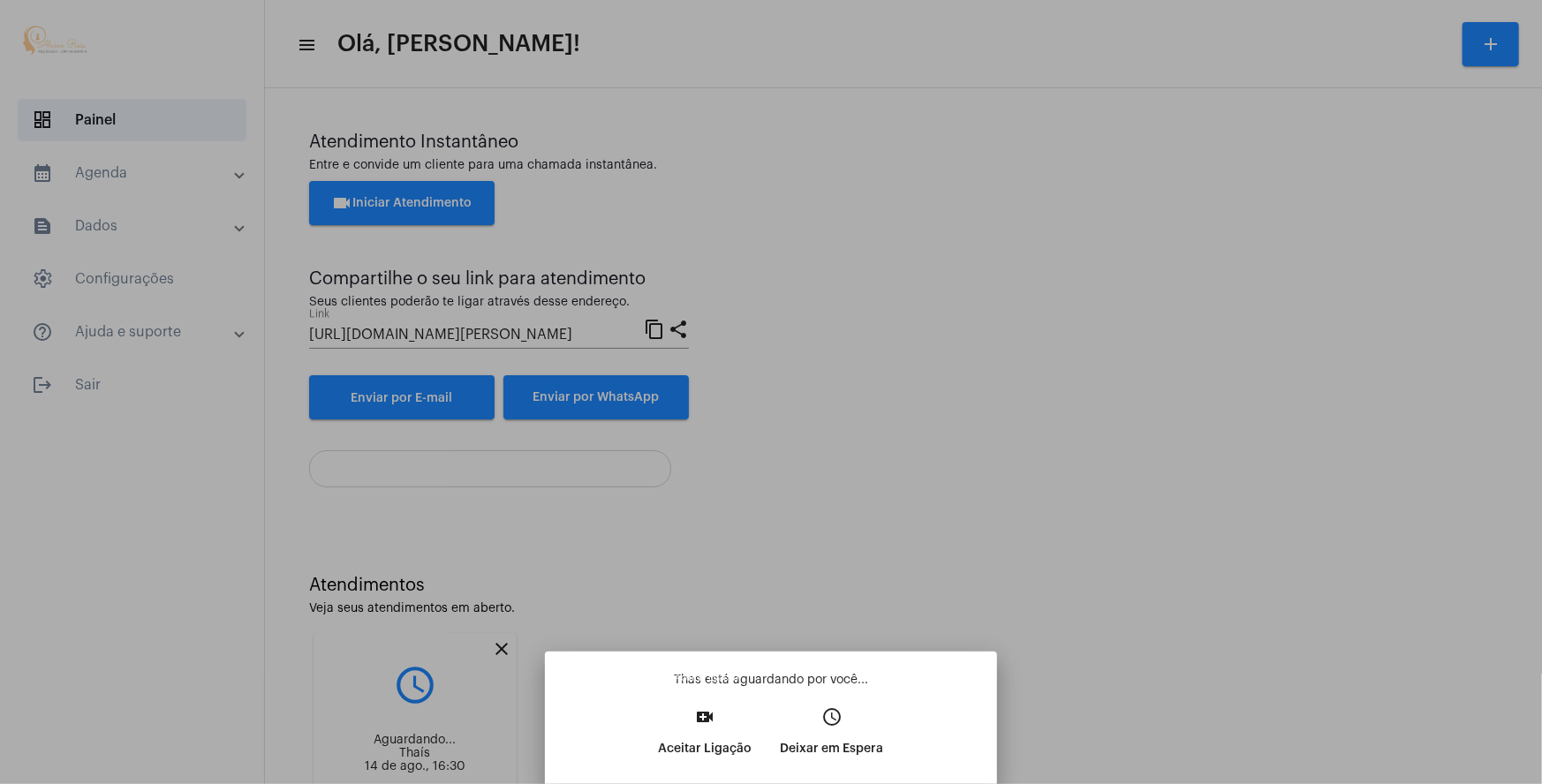
click at [695, 707] on mat-icon "video_call" at bounding box center [705, 716] width 21 height 21
